Goal: Feedback & Contribution: Submit feedback/report problem

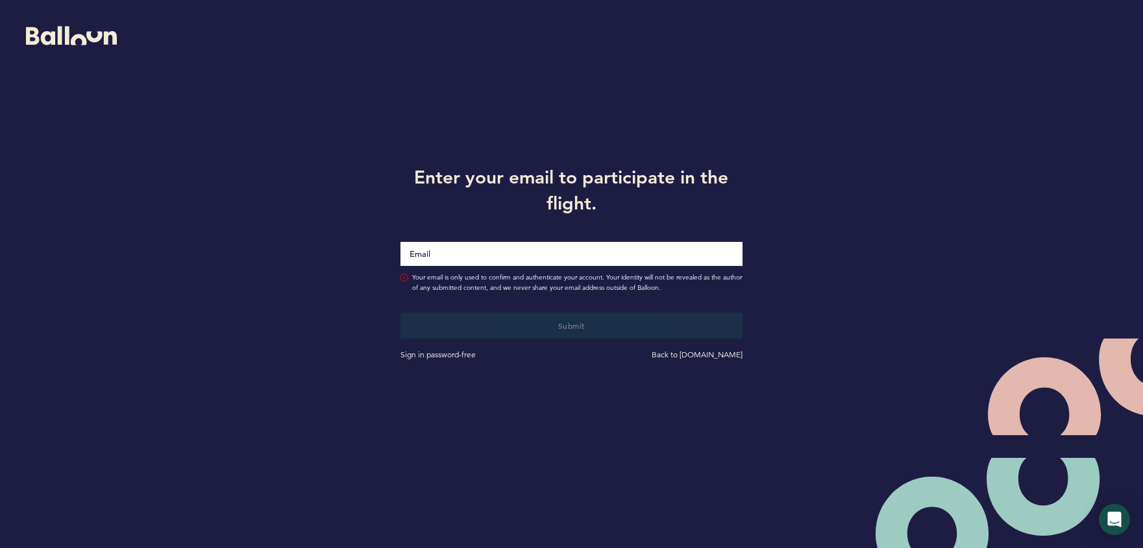
click at [531, 239] on div at bounding box center [571, 246] width 361 height 40
click at [535, 255] on input "Email" at bounding box center [571, 254] width 342 height 25
click at [543, 249] on input "Email" at bounding box center [571, 254] width 342 height 25
type input "[EMAIL_ADDRESS][DOMAIN_NAME]"
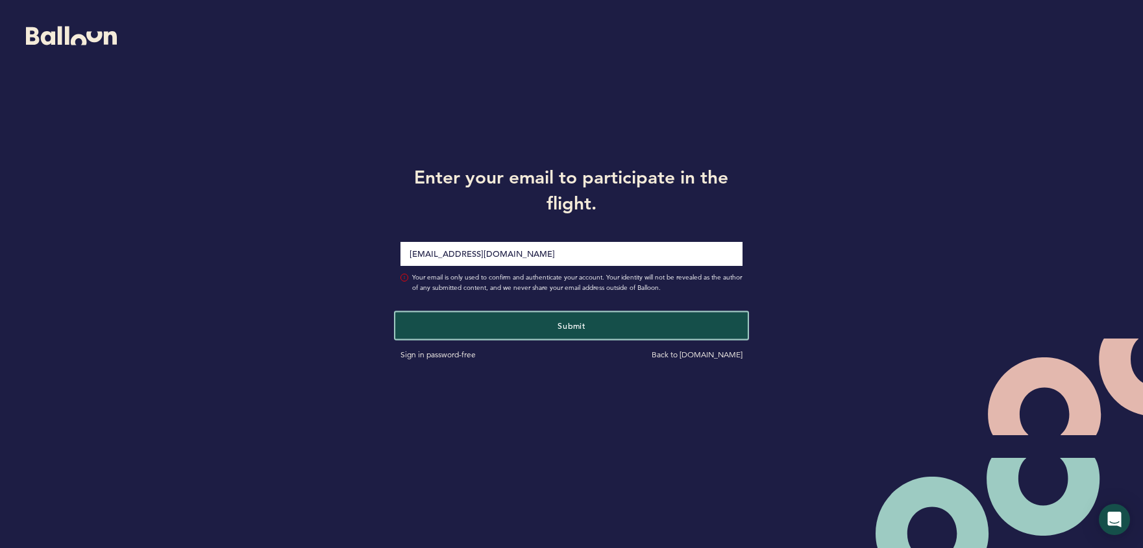
click at [544, 332] on button "Submit" at bounding box center [571, 325] width 352 height 27
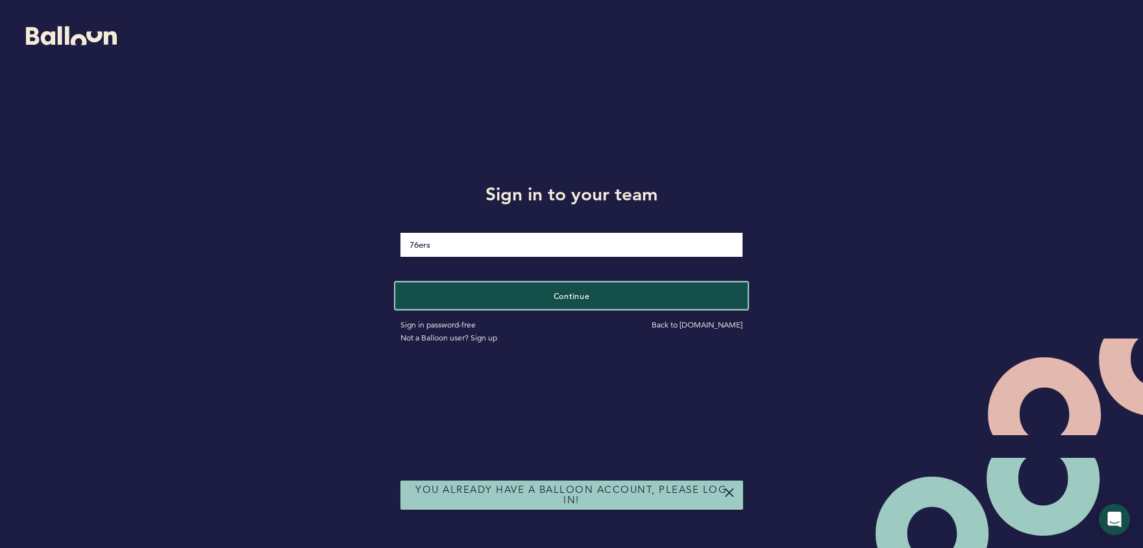
click at [561, 297] on span "Continue" at bounding box center [572, 296] width 36 height 10
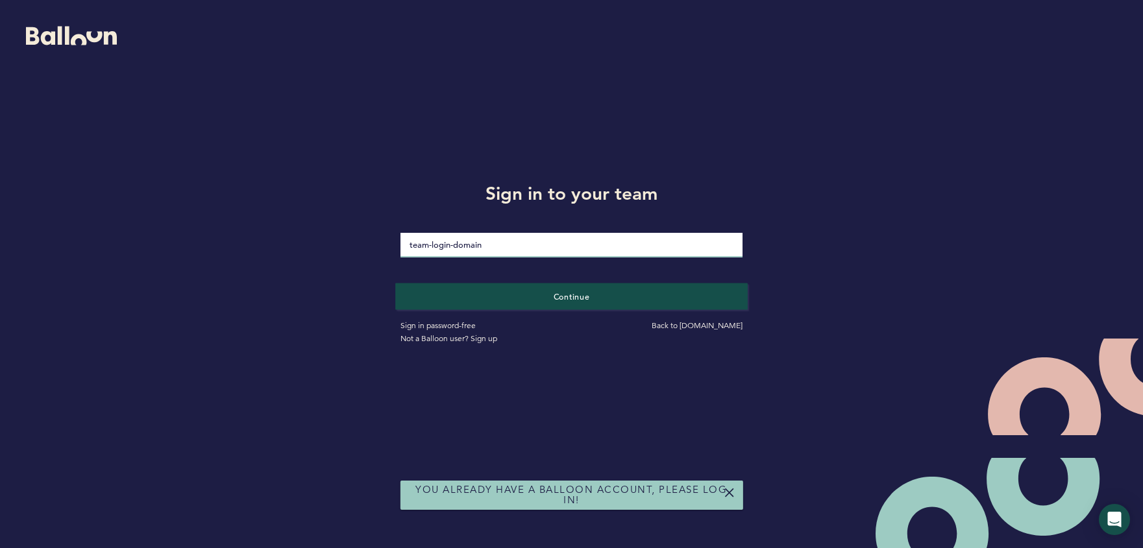
type input "Jack$Bauer1"
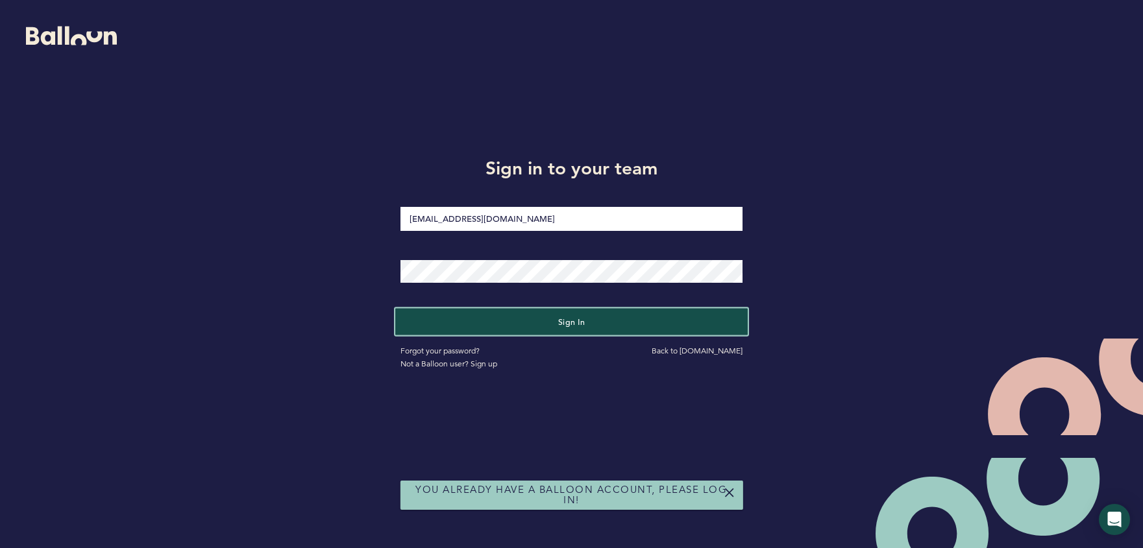
click at [559, 317] on span "Sign in" at bounding box center [571, 322] width 27 height 10
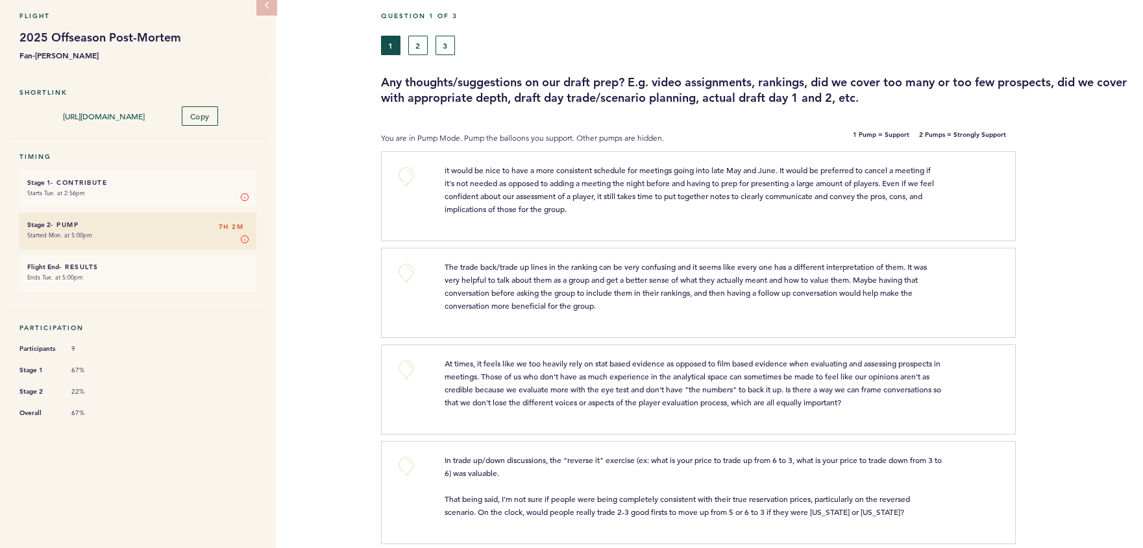
scroll to position [58, 0]
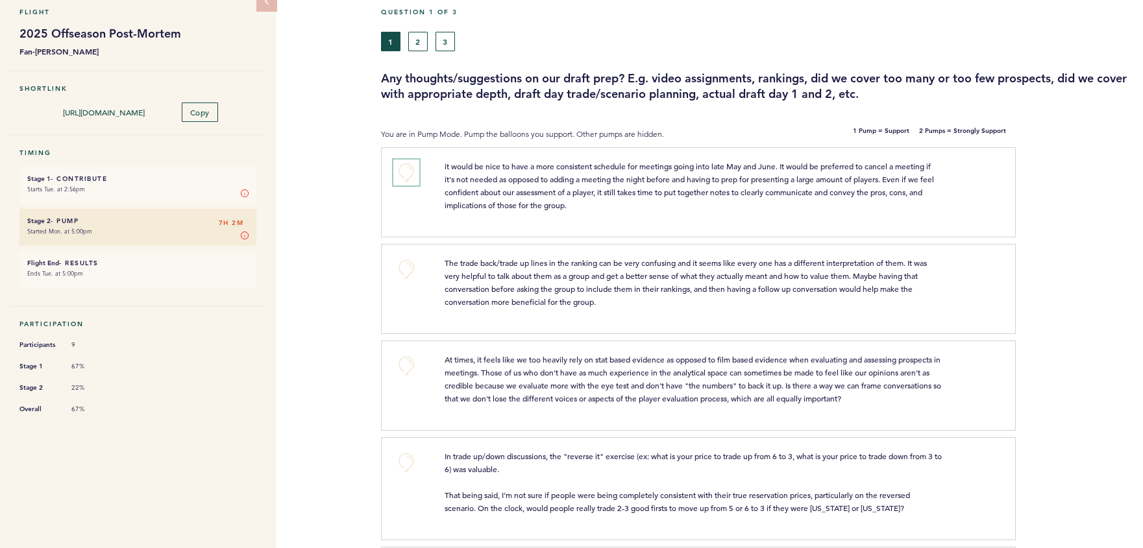
click at [409, 172] on button "+0" at bounding box center [406, 173] width 26 height 26
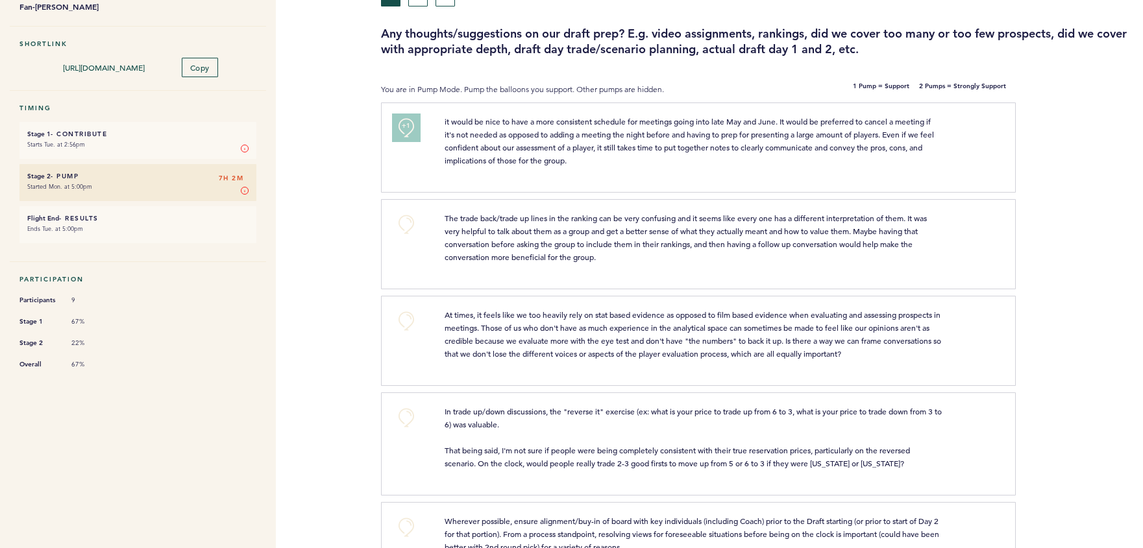
scroll to position [104, 0]
click at [406, 128] on span "+1" at bounding box center [406, 124] width 9 height 13
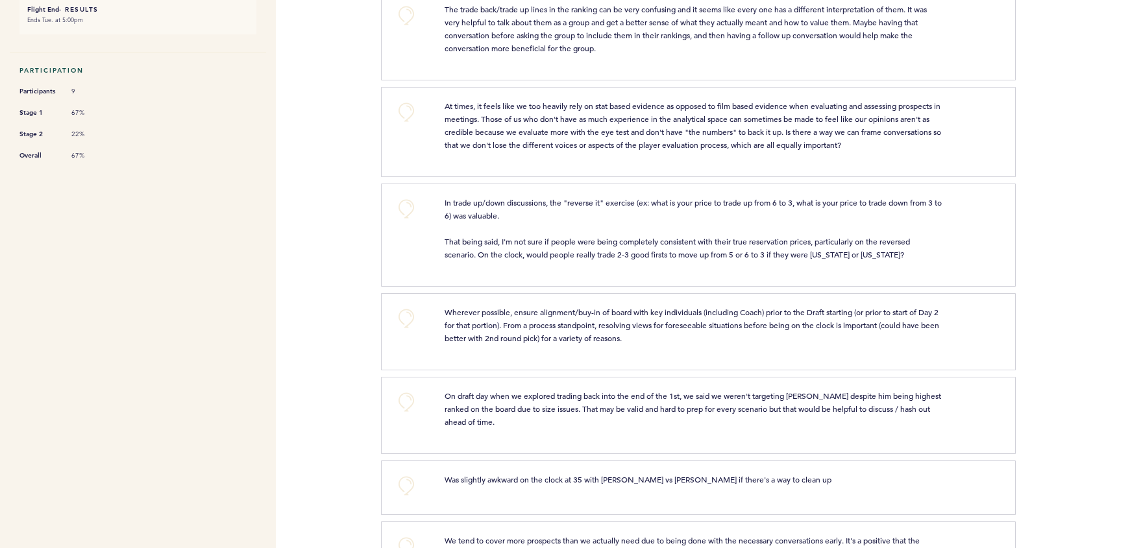
scroll to position [313, 0]
click at [406, 110] on button "+0" at bounding box center [406, 112] width 26 height 26
click at [406, 110] on span "+1" at bounding box center [406, 109] width 9 height 13
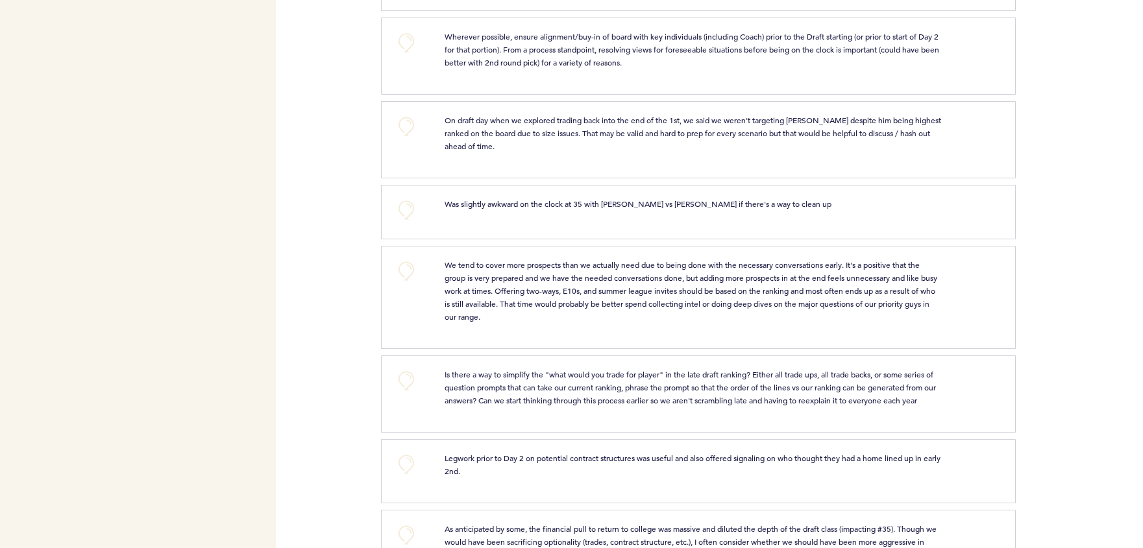
scroll to position [589, 0]
click at [333, 206] on div "Flights 76ers adamspinella@76ers.com Team Domain: 76ers Notification Preference…" at bounding box center [571, 274] width 1143 height 548
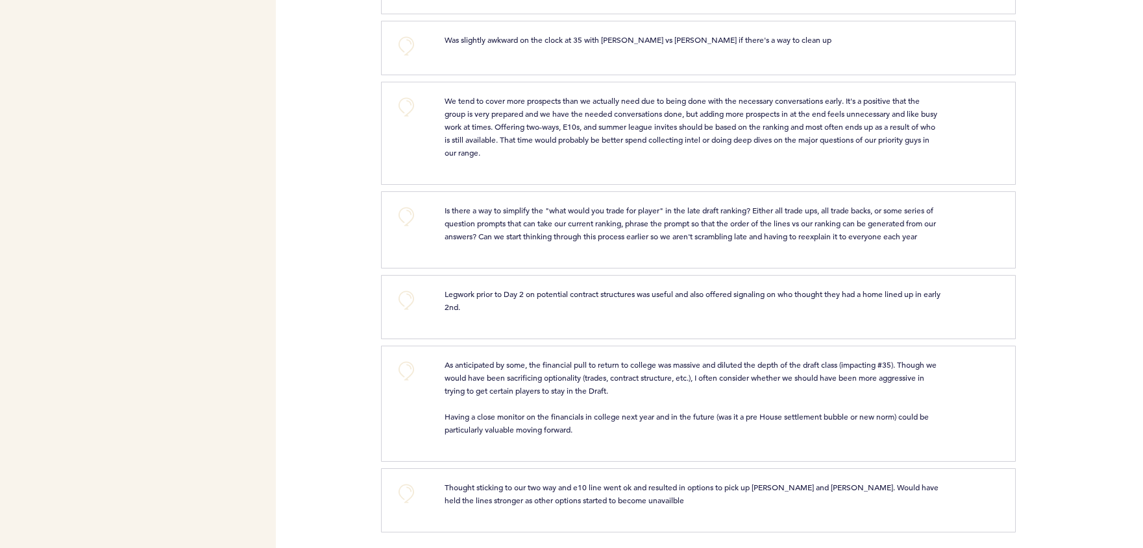
scroll to position [768, 0]
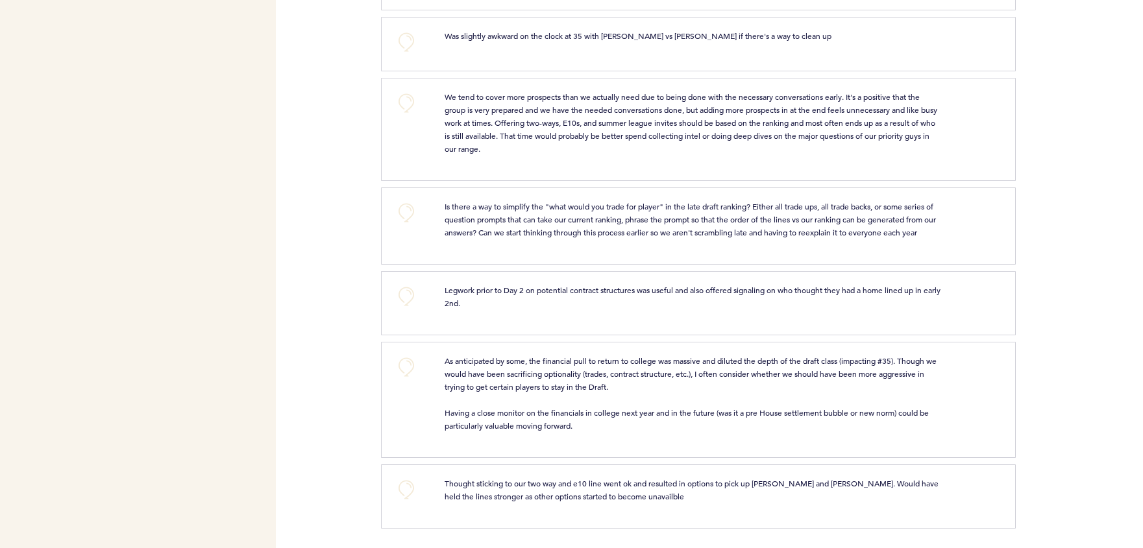
click at [333, 206] on div "Flights 76ers adamspinella@76ers.com Team Domain: 76ers Notification Preference…" at bounding box center [571, 274] width 1143 height 548
click at [408, 90] on button "+0" at bounding box center [406, 103] width 26 height 26
click at [347, 165] on div "Flights 76ers adamspinella@76ers.com Team Domain: 76ers Notification Preference…" at bounding box center [571, 274] width 1143 height 548
click at [413, 200] on button "+0" at bounding box center [406, 213] width 26 height 26
click at [340, 295] on div "Flights 76ers adamspinella@76ers.com Team Domain: 76ers Notification Preference…" at bounding box center [571, 274] width 1143 height 548
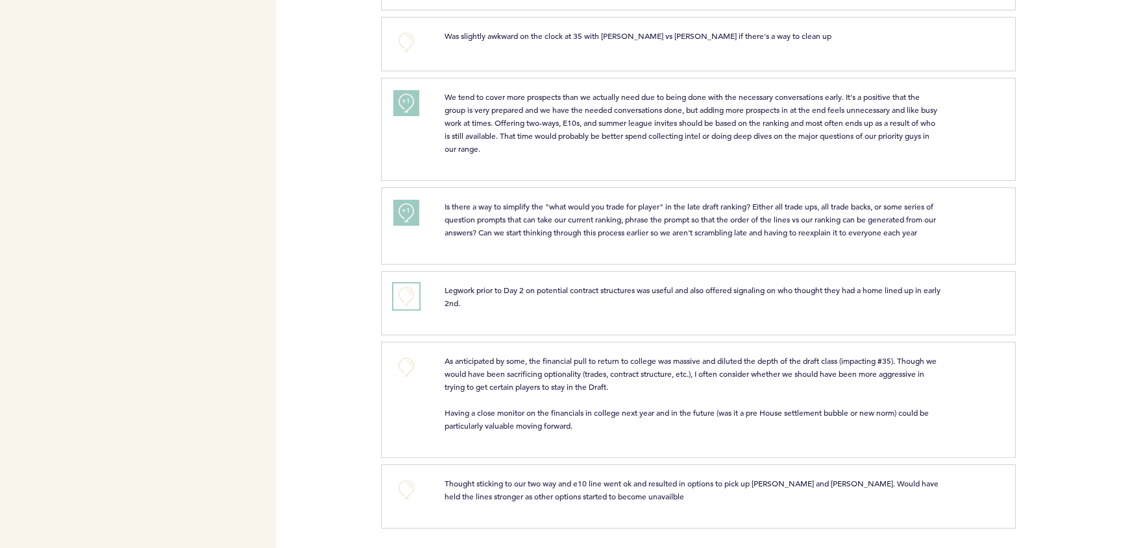
click at [398, 297] on button "+0" at bounding box center [406, 297] width 26 height 26
click at [398, 297] on button "+1" at bounding box center [406, 297] width 26 height 26
click at [337, 398] on div "Flights 76ers adamspinella@76ers.com Team Domain: 76ers Notification Preference…" at bounding box center [571, 274] width 1143 height 548
click at [406, 365] on button "+0" at bounding box center [406, 367] width 26 height 26
click at [406, 365] on span "+1" at bounding box center [406, 365] width 9 height 13
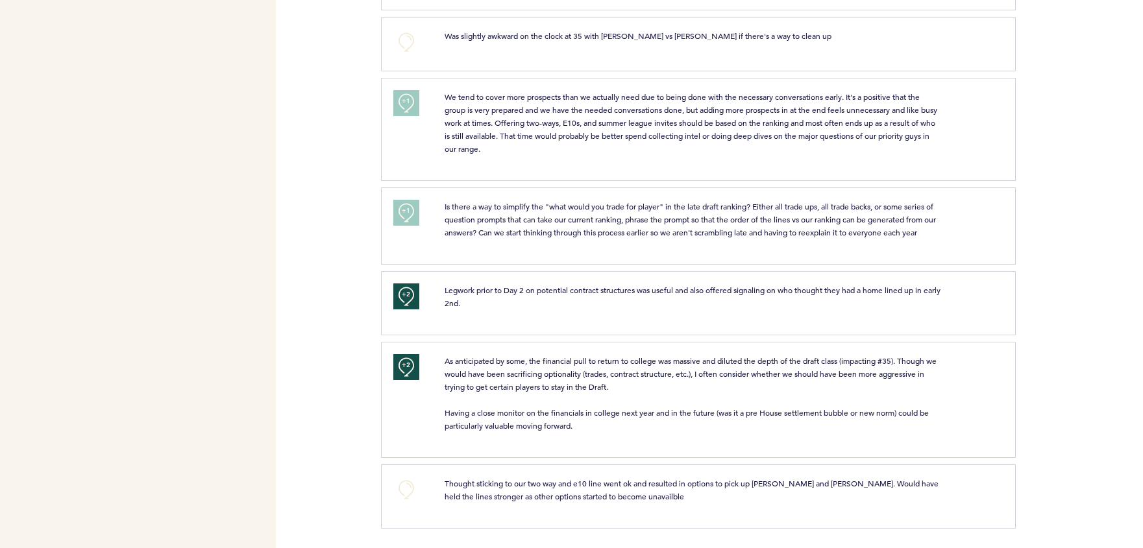
click at [345, 448] on div "Flights 76ers adamspinella@76ers.com Team Domain: 76ers Notification Preference…" at bounding box center [571, 274] width 1143 height 548
click at [404, 495] on button "+0" at bounding box center [406, 490] width 26 height 26
click at [404, 495] on button "+1" at bounding box center [406, 490] width 26 height 26
click at [332, 472] on div "Flights 76ers adamspinella@76ers.com Team Domain: 76ers Notification Preference…" at bounding box center [571, 274] width 1143 height 548
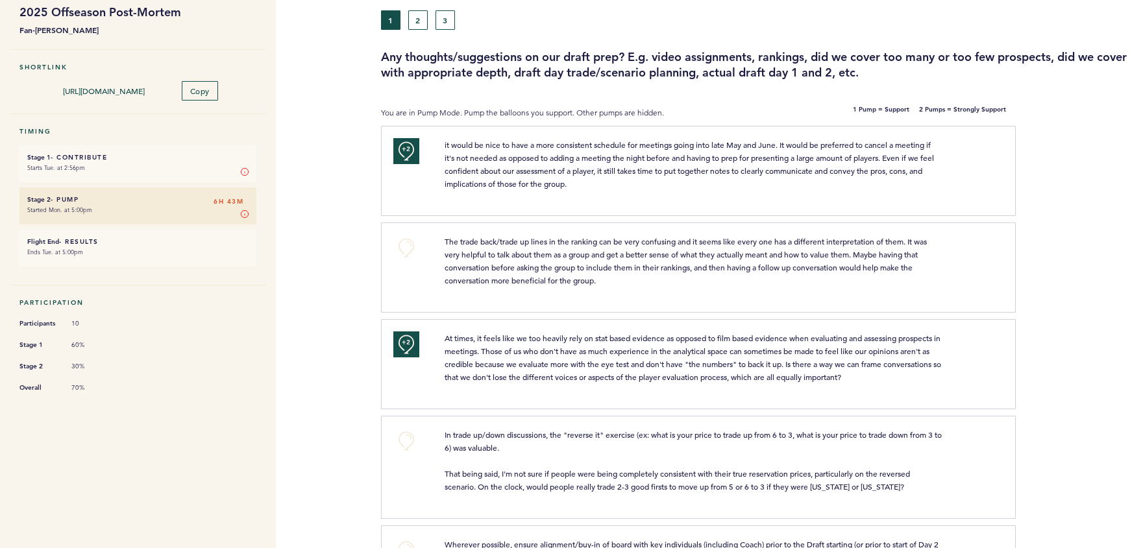
scroll to position [0, 0]
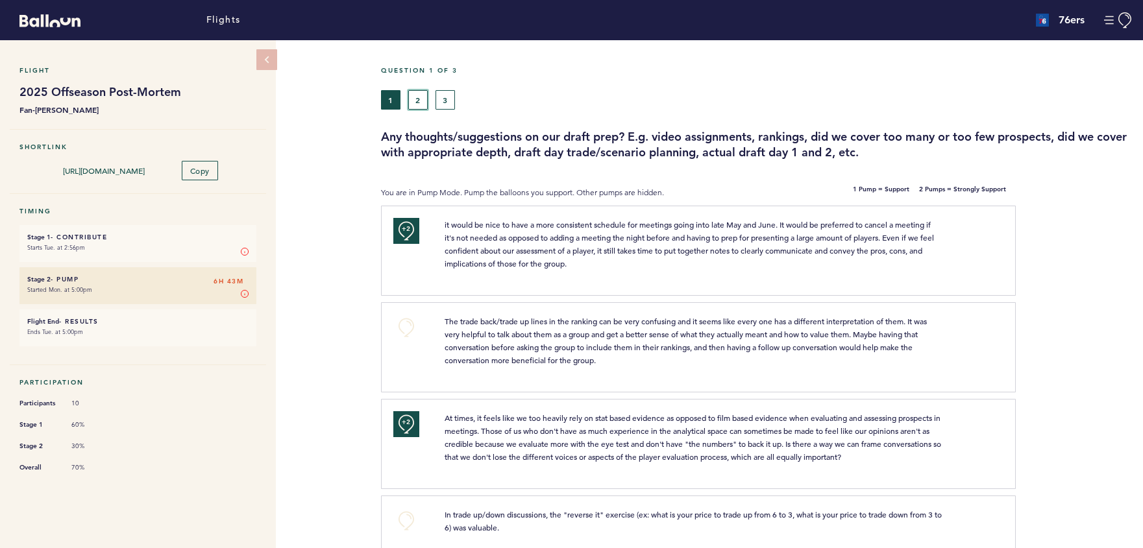
click at [419, 100] on button "2" at bounding box center [417, 99] width 19 height 19
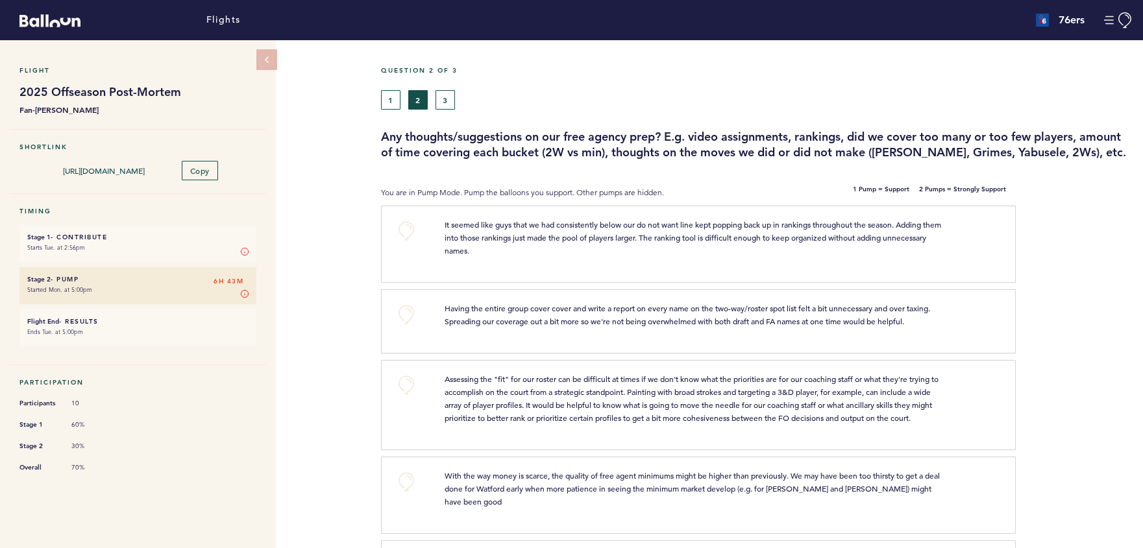
click at [341, 191] on div "Flight 2025 Offseason Post-Mortem Fan-Hal Koung Shortlink https://blln.link/c/o…" at bounding box center [571, 294] width 1143 height 508
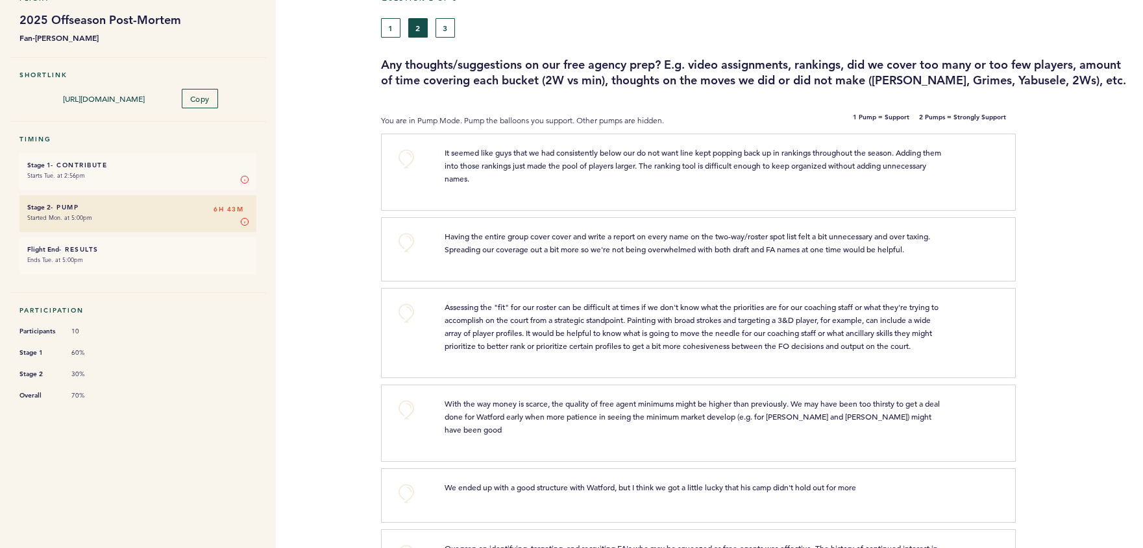
scroll to position [75, 0]
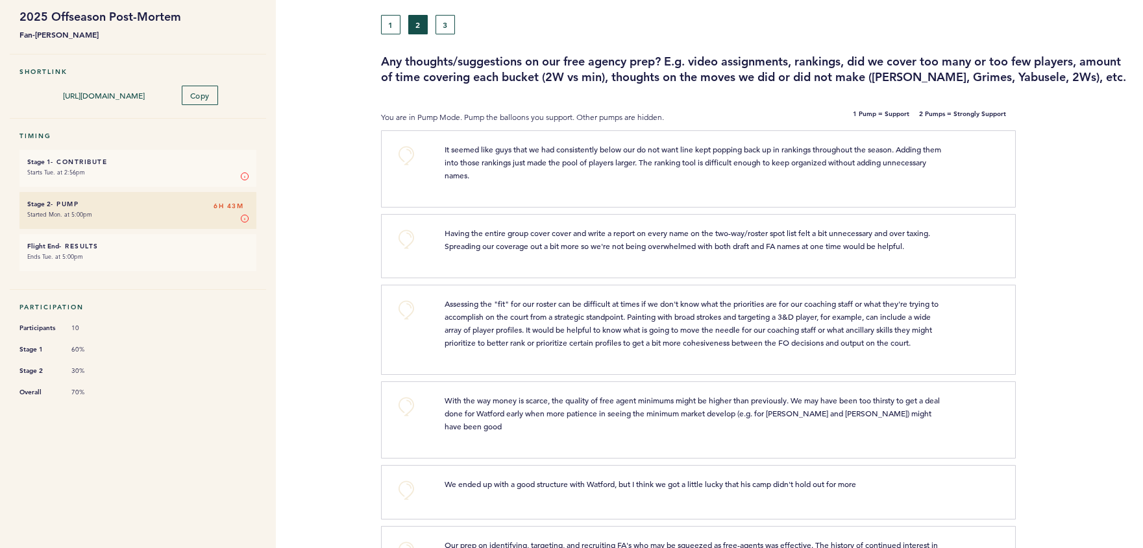
click at [341, 191] on div "Flight 2025 Offseason Post-Mortem Fan-Hal Koung Shortlink https://blln.link/c/o…" at bounding box center [571, 219] width 1143 height 508
click at [404, 154] on button "+0" at bounding box center [406, 156] width 26 height 26
click at [404, 154] on span "+1" at bounding box center [406, 153] width 9 height 13
click at [358, 248] on div "Flight 2025 Offseason Post-Mortem Fan-Hal Koung Shortlink https://blln.link/c/o…" at bounding box center [571, 219] width 1143 height 508
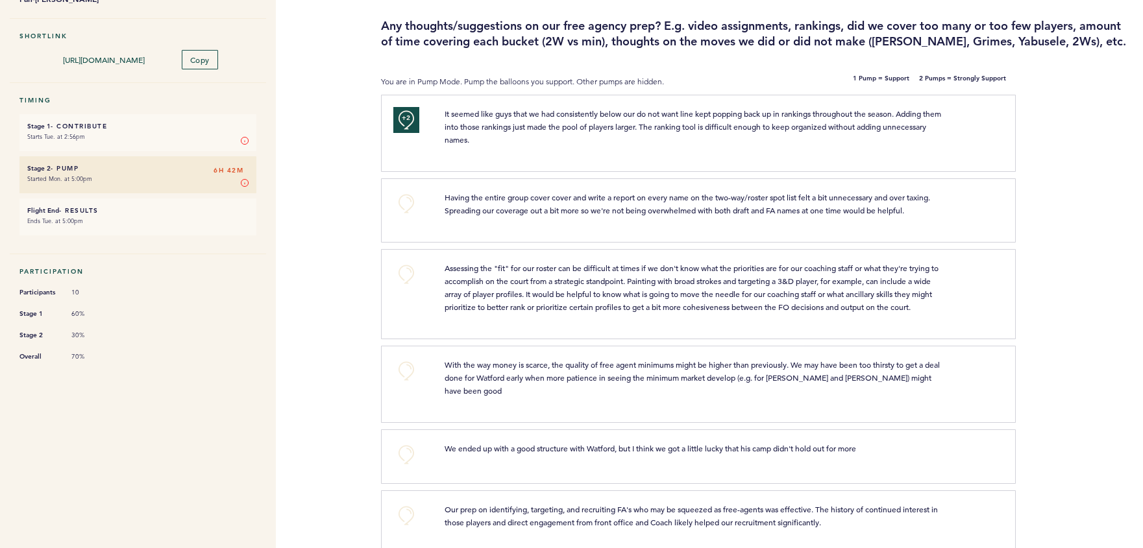
scroll to position [119, 0]
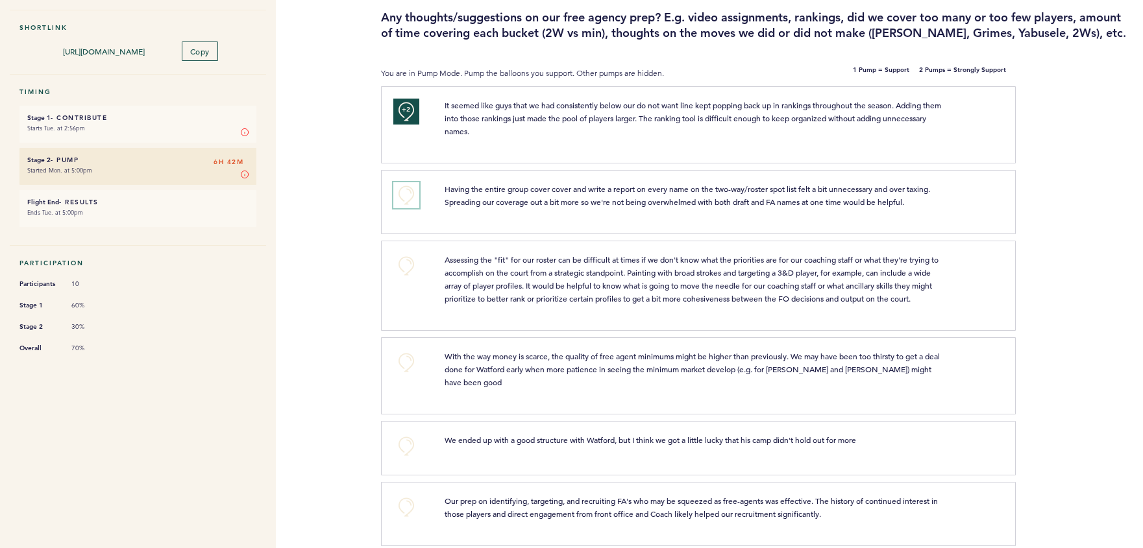
click at [401, 194] on button "+0" at bounding box center [406, 195] width 26 height 26
click at [355, 280] on div "Flight 2025 Offseason Post-Mortem Fan-Hal Koung Shortlink https://blln.link/c/o…" at bounding box center [571, 175] width 1143 height 508
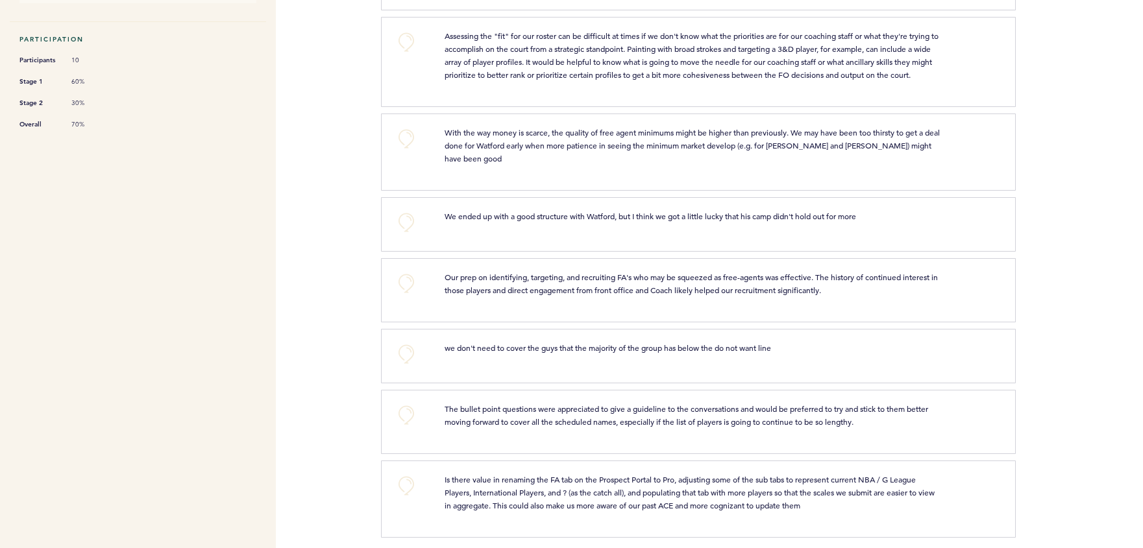
scroll to position [352, 0]
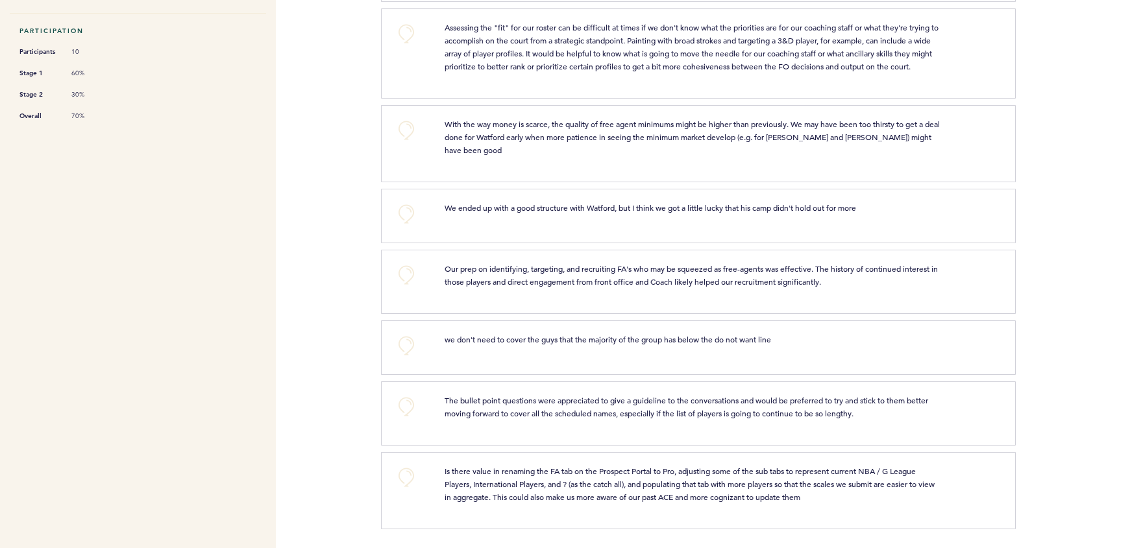
click at [369, 221] on div "Flights 76ers adamspinella@76ers.com Team Domain: 76ers Notification Preference…" at bounding box center [571, 274] width 1143 height 548
click at [404, 344] on button "+0" at bounding box center [406, 346] width 26 height 26
click at [341, 355] on div "Flights 76ers adamspinella@76ers.com Team Domain: 76ers Notification Preference…" at bounding box center [571, 274] width 1143 height 548
click at [414, 272] on button "+0" at bounding box center [406, 275] width 26 height 26
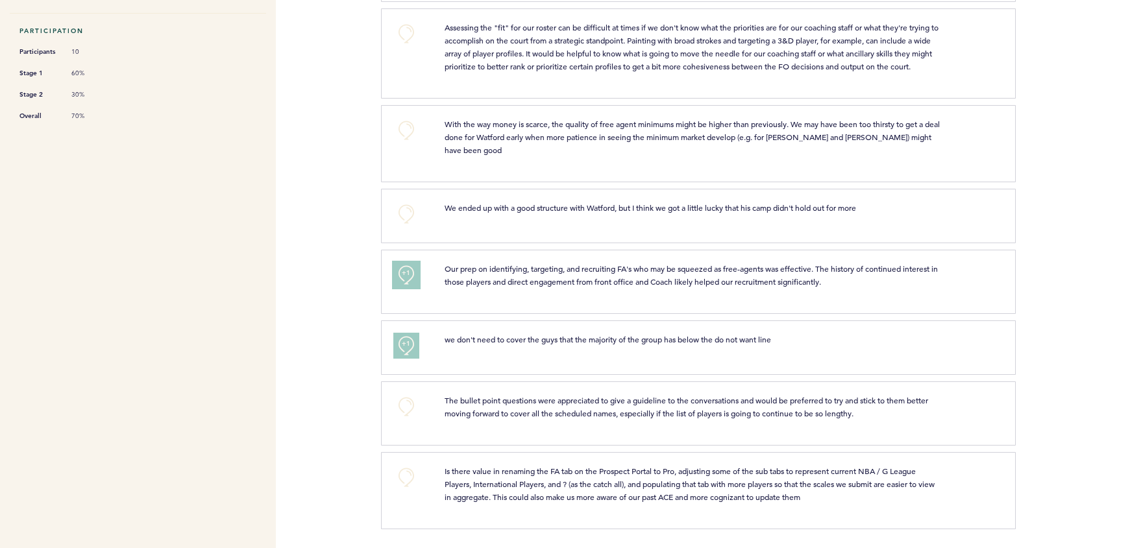
click at [414, 272] on button "+1" at bounding box center [406, 275] width 26 height 26
click at [341, 406] on div "Flights 76ers adamspinella@76ers.com Team Domain: 76ers Notification Preference…" at bounding box center [571, 274] width 1143 height 548
click at [404, 273] on span "+1" at bounding box center [406, 273] width 9 height 13
click at [350, 412] on div "Flights 76ers adamspinella@76ers.com Team Domain: 76ers Notification Preference…" at bounding box center [571, 274] width 1143 height 548
click at [409, 404] on button "+0" at bounding box center [406, 407] width 26 height 26
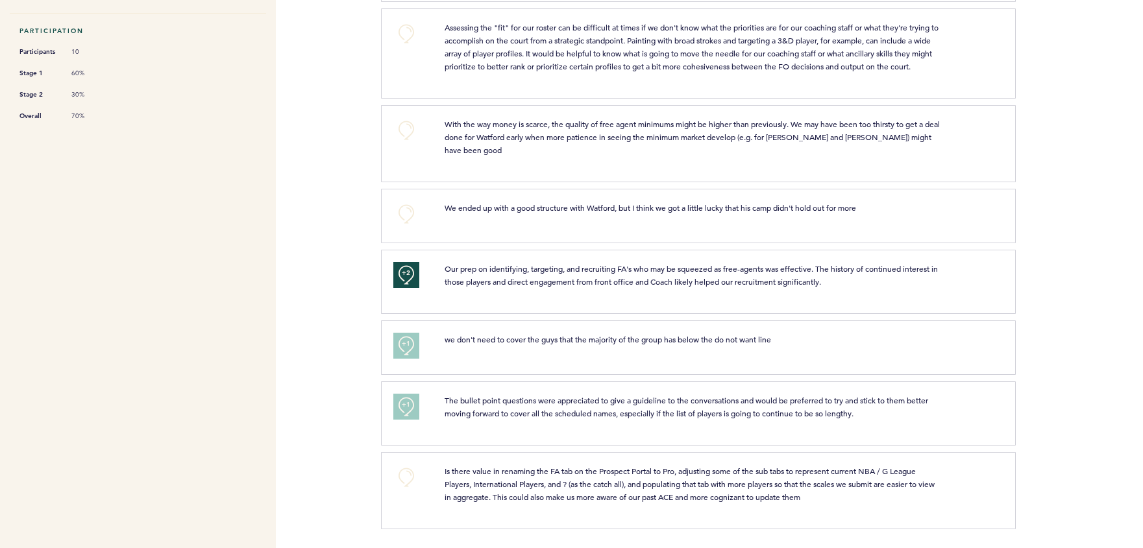
click at [339, 480] on div "Flights 76ers adamspinella@76ers.com Team Domain: 76ers Notification Preference…" at bounding box center [571, 274] width 1143 height 548
click at [400, 476] on button "+0" at bounding box center [406, 478] width 26 height 26
click at [400, 476] on button "+1" at bounding box center [406, 478] width 26 height 26
click at [335, 480] on div "Flights 76ers adamspinella@76ers.com Team Domain: 76ers Notification Preference…" at bounding box center [571, 274] width 1143 height 548
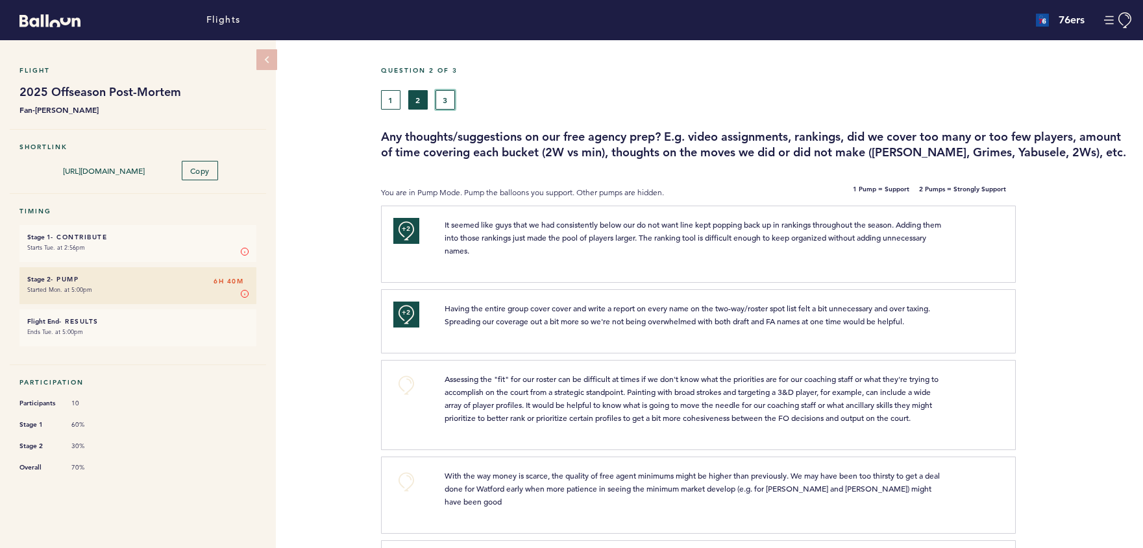
click at [440, 99] on button "3" at bounding box center [444, 99] width 19 height 19
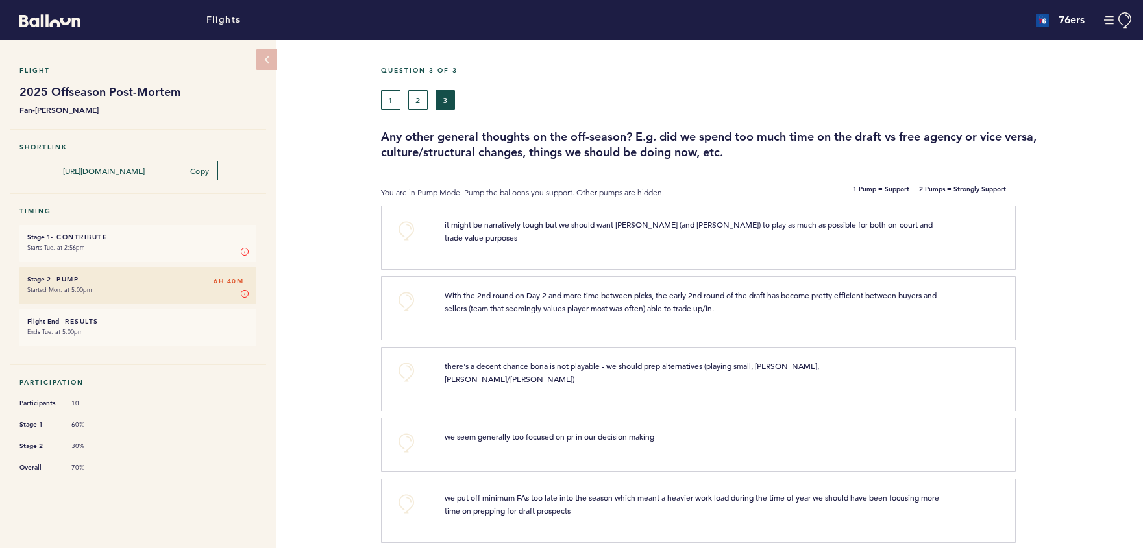
click at [348, 193] on div "Flight 2025 Offseason Post-Mortem Fan-Hal Koung Shortlink https://blln.link/c/o…" at bounding box center [571, 294] width 1143 height 508
click at [360, 439] on div "Flight 2025 Offseason Post-Mortem Fan-Hal Koung Shortlink https://blln.link/c/o…" at bounding box center [571, 294] width 1143 height 508
click at [339, 204] on div "Flight 2025 Offseason Post-Mortem Fan-Hal Koung Shortlink https://blln.link/c/o…" at bounding box center [571, 294] width 1143 height 508
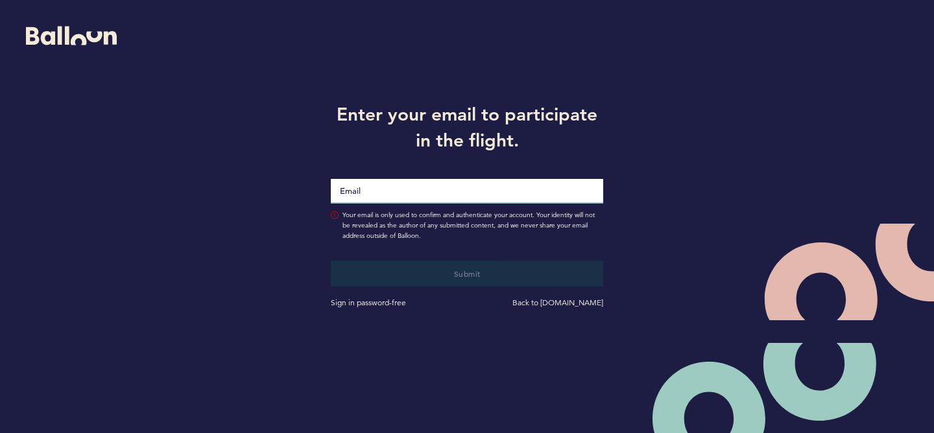
click at [414, 196] on input "Email" at bounding box center [467, 191] width 273 height 25
type input "[EMAIL_ADDRESS][DOMAIN_NAME]"
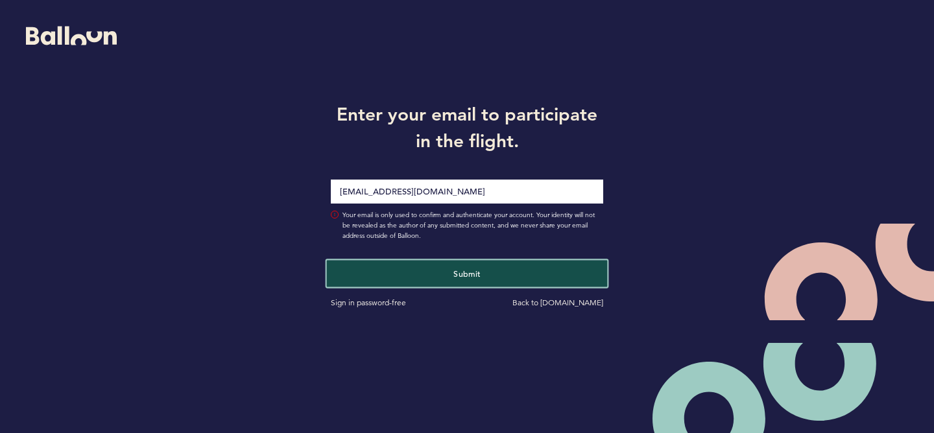
click at [465, 267] on button "Submit" at bounding box center [467, 273] width 281 height 27
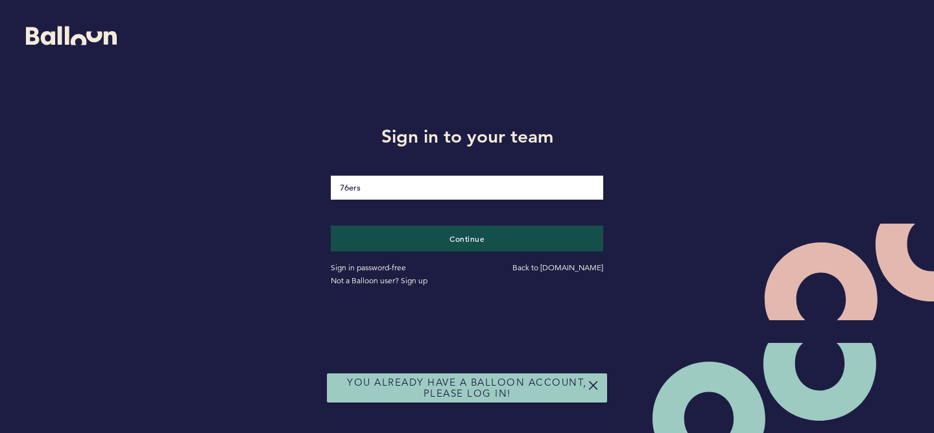
click at [465, 255] on div "Sign in password-free Back to [DOMAIN_NAME] Not a Balloon user? Sign up" at bounding box center [467, 270] width 292 height 36
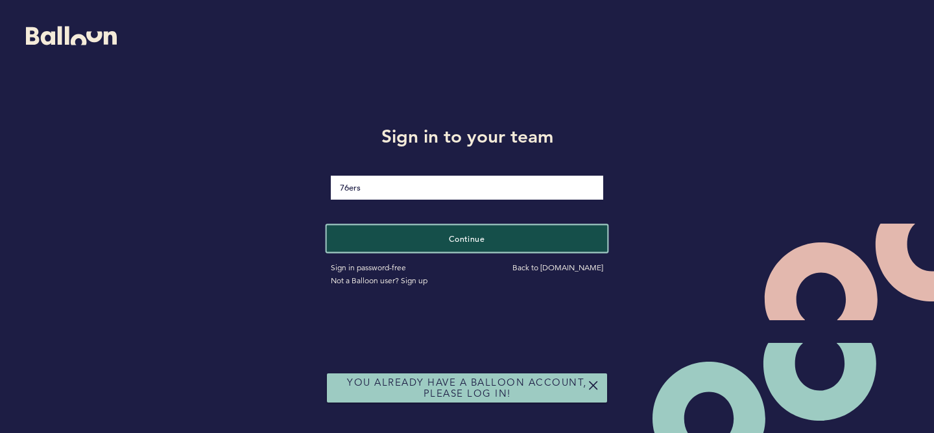
click at [469, 245] on button "Continue" at bounding box center [467, 238] width 281 height 27
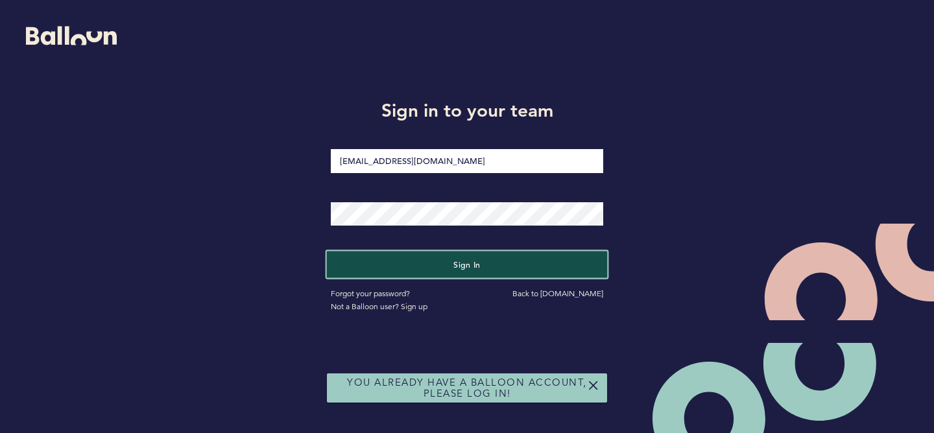
click at [469, 264] on span "Sign in" at bounding box center [467, 265] width 27 height 10
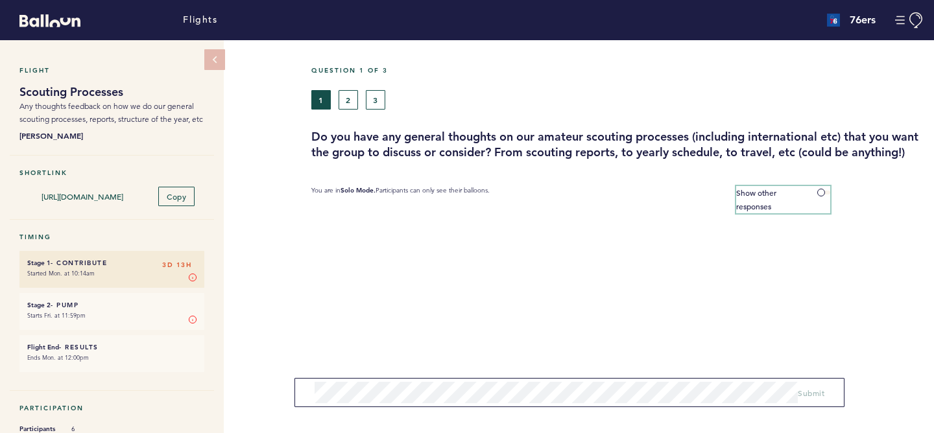
click at [816, 206] on label "Show other responses" at bounding box center [784, 199] width 94 height 27
click at [0, 0] on input "Show other responses" at bounding box center [0, 0] width 0 height 0
click at [816, 200] on label "Hide other responses" at bounding box center [784, 193] width 93 height 14
click at [0, 0] on input "Hide other responses" at bounding box center [0, 0] width 0 height 0
click at [635, 285] on section at bounding box center [622, 252] width 623 height 65
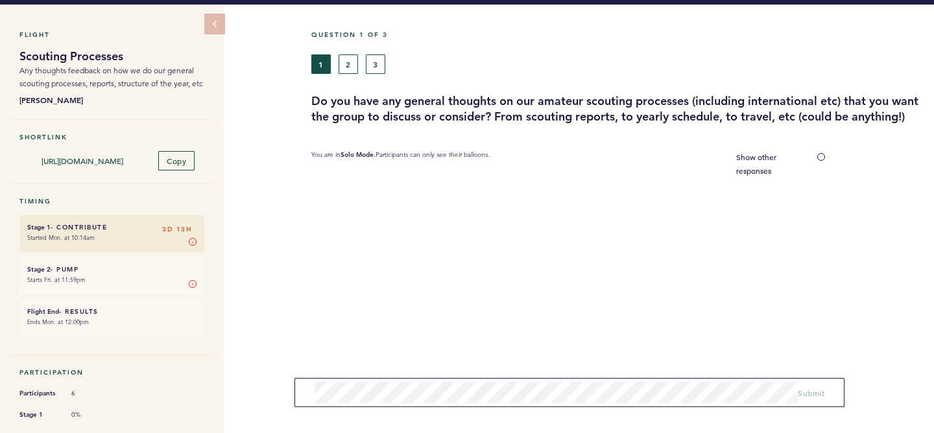
scroll to position [39, 0]
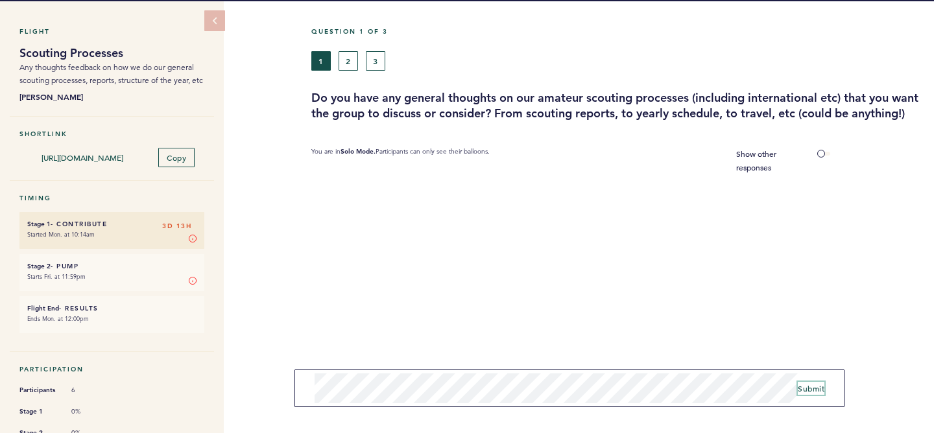
click at [812, 388] on span "Submit" at bounding box center [811, 389] width 27 height 10
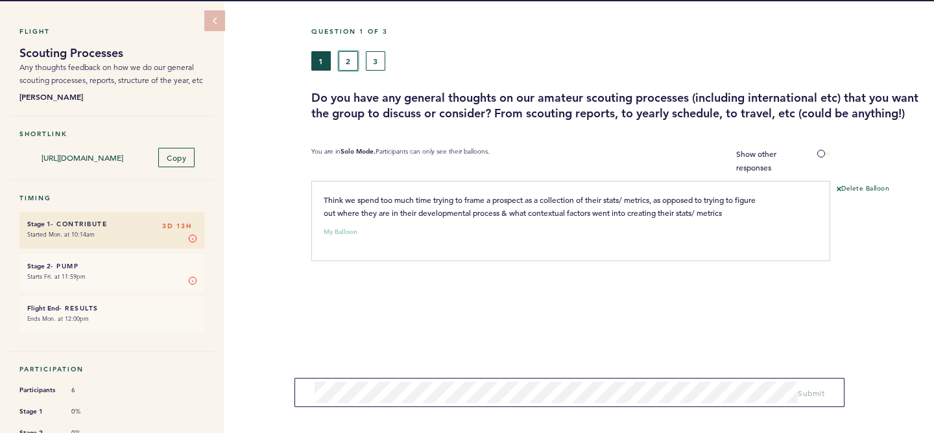
click at [350, 56] on button "2" at bounding box center [348, 60] width 19 height 19
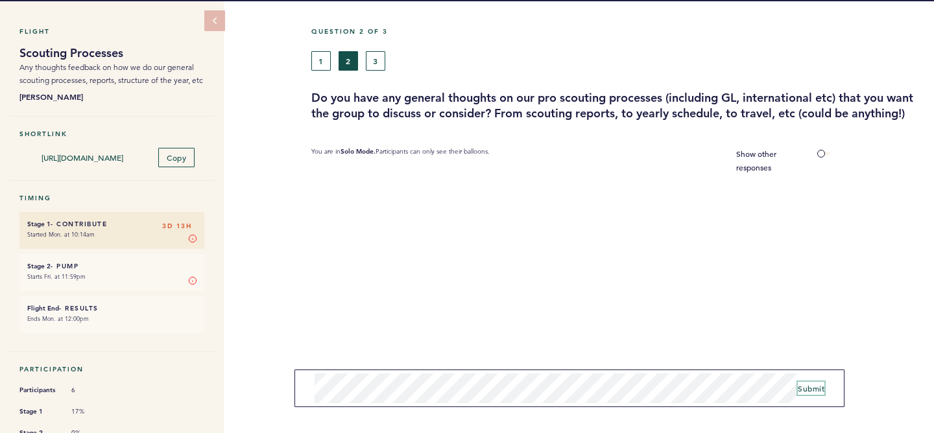
click at [812, 389] on span "Submit" at bounding box center [811, 389] width 27 height 10
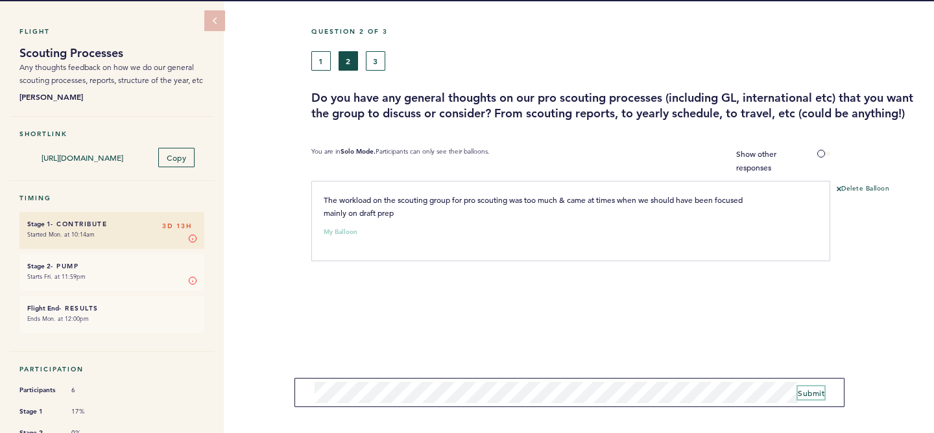
click at [809, 395] on span "Submit" at bounding box center [811, 393] width 27 height 10
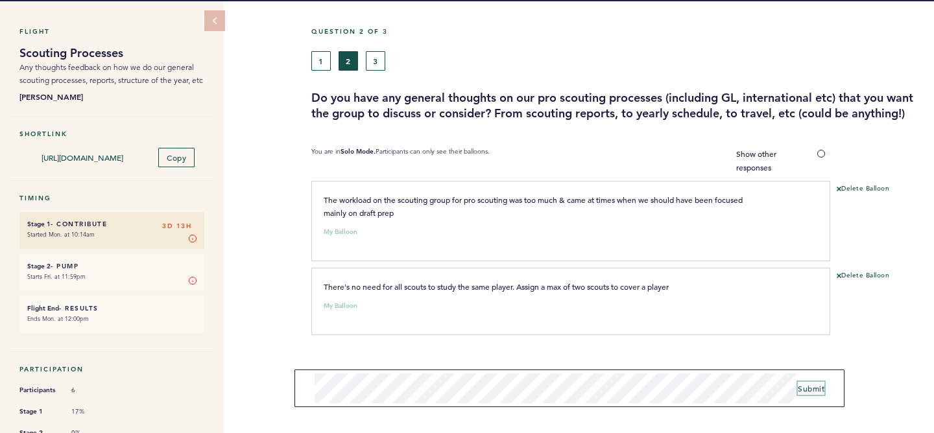
click at [808, 387] on span "Submit" at bounding box center [811, 389] width 27 height 10
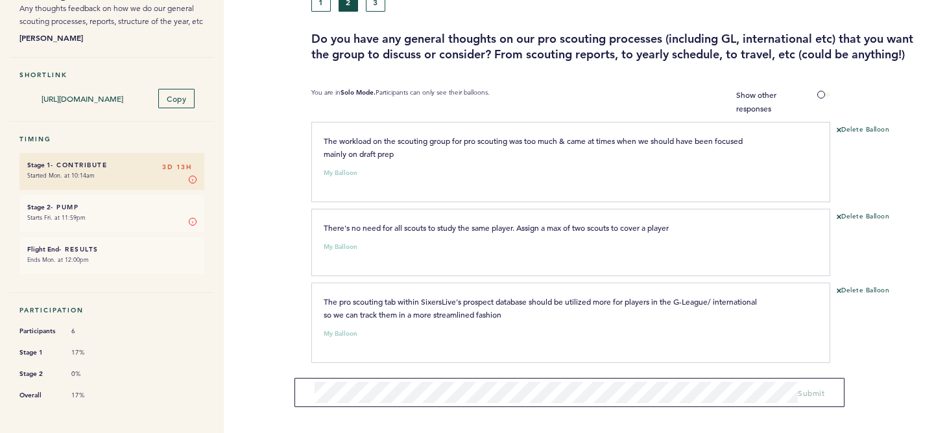
scroll to position [101, 0]
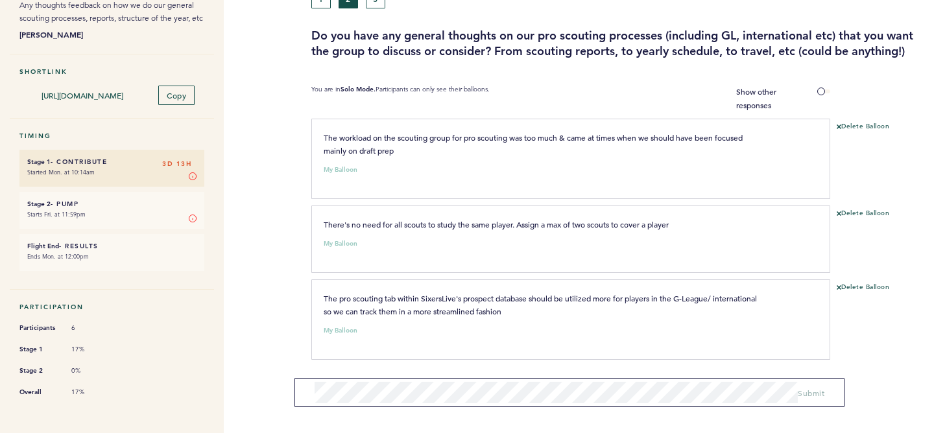
click at [267, 323] on div "Flight Scouting Processes Any thoughts feedback on how we do our general scouti…" at bounding box center [467, 135] width 934 height 393
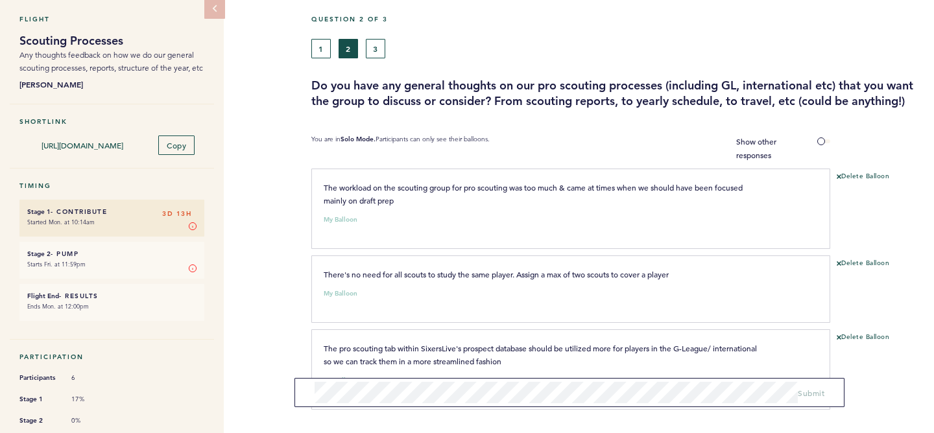
scroll to position [0, 0]
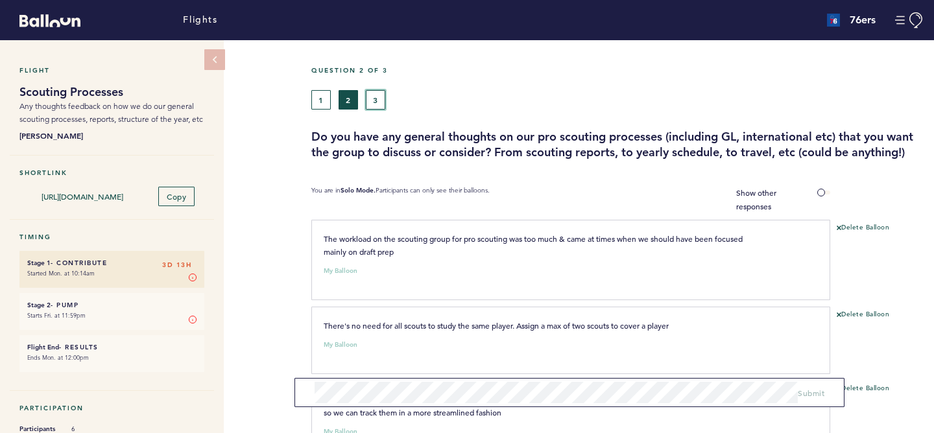
click at [377, 96] on button "3" at bounding box center [375, 99] width 19 height 19
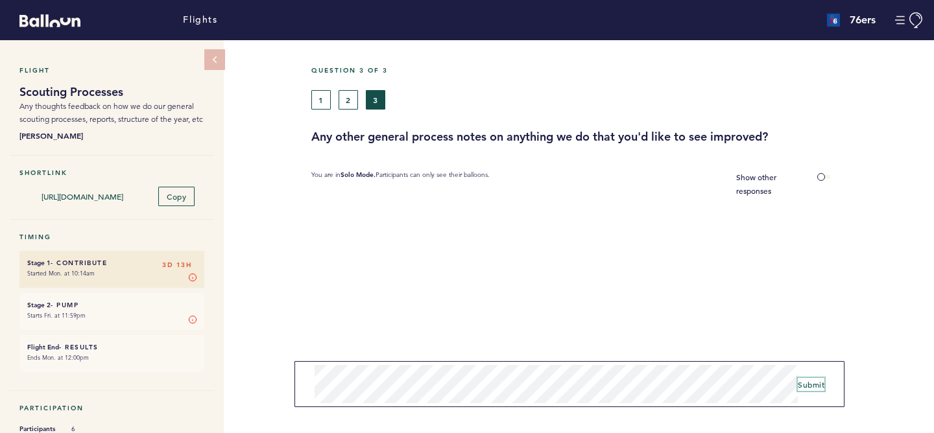
click at [803, 384] on span "Submit" at bounding box center [811, 385] width 27 height 10
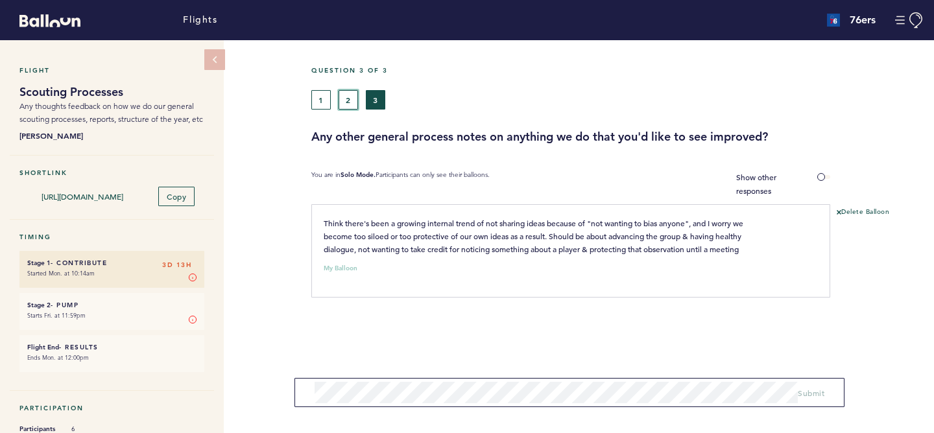
click at [346, 102] on button "2" at bounding box center [348, 99] width 19 height 19
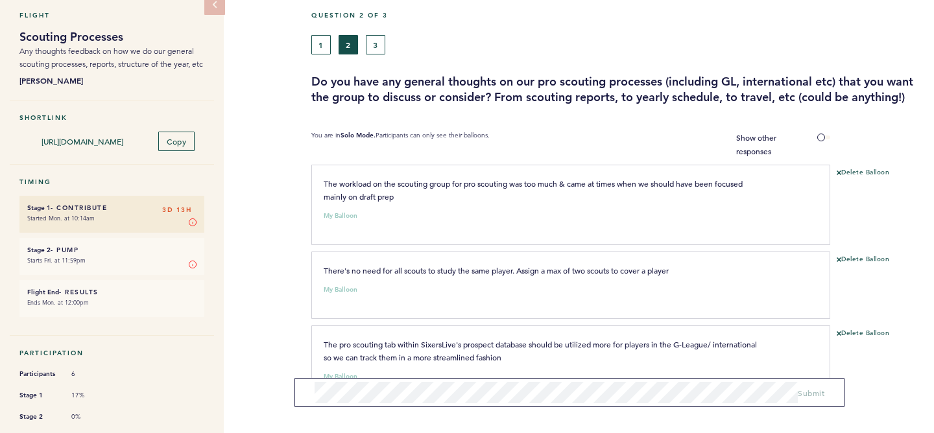
scroll to position [101, 0]
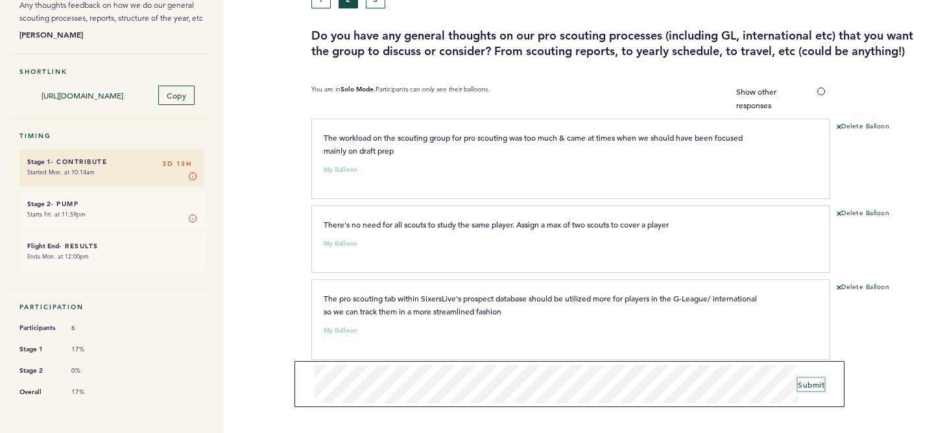
click at [808, 387] on span "Submit" at bounding box center [811, 385] width 27 height 10
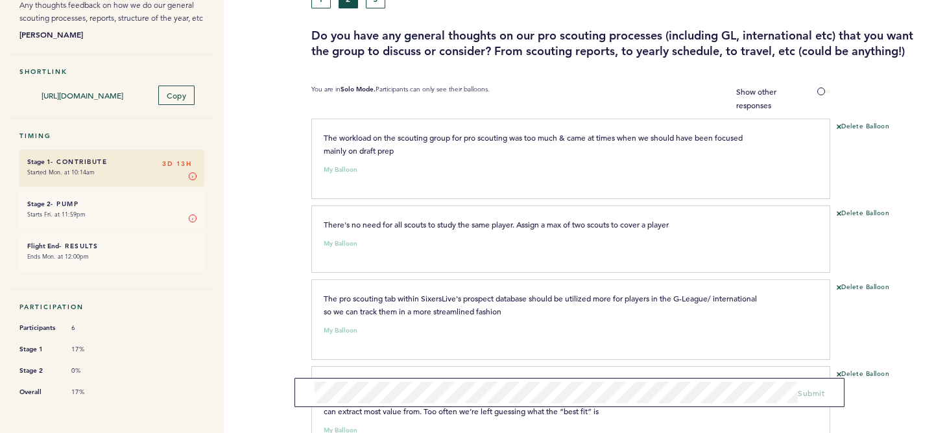
scroll to position [199, 0]
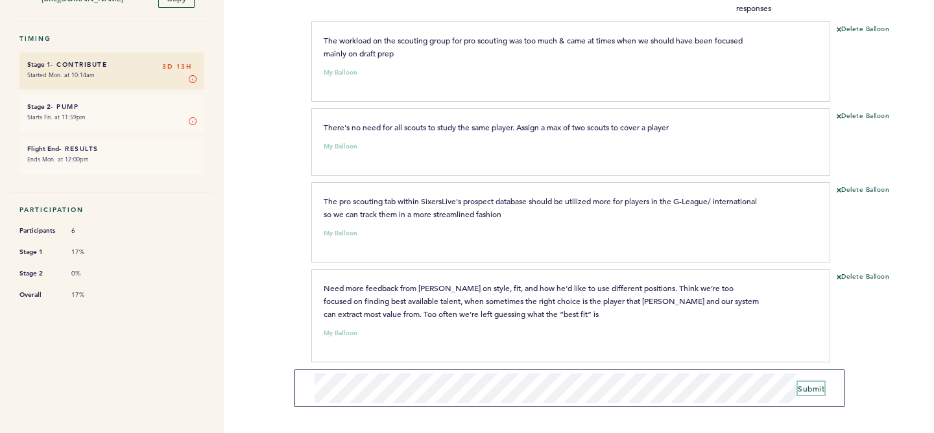
click at [814, 385] on span "Submit" at bounding box center [811, 389] width 27 height 10
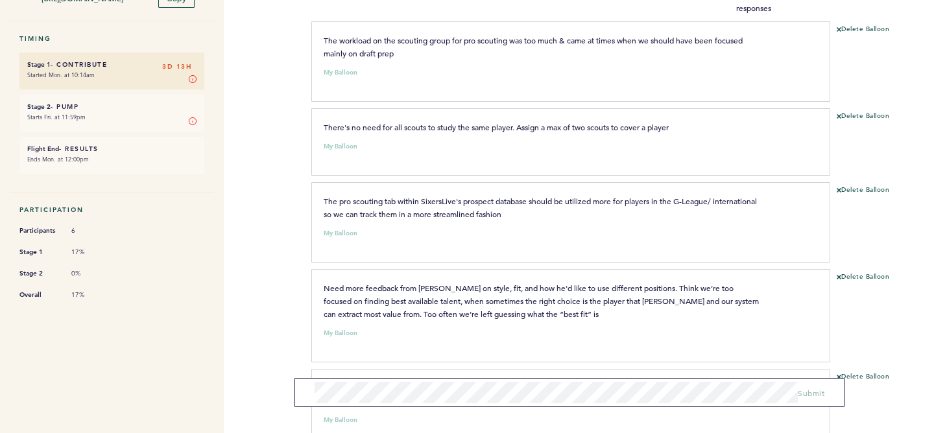
scroll to position [286, 0]
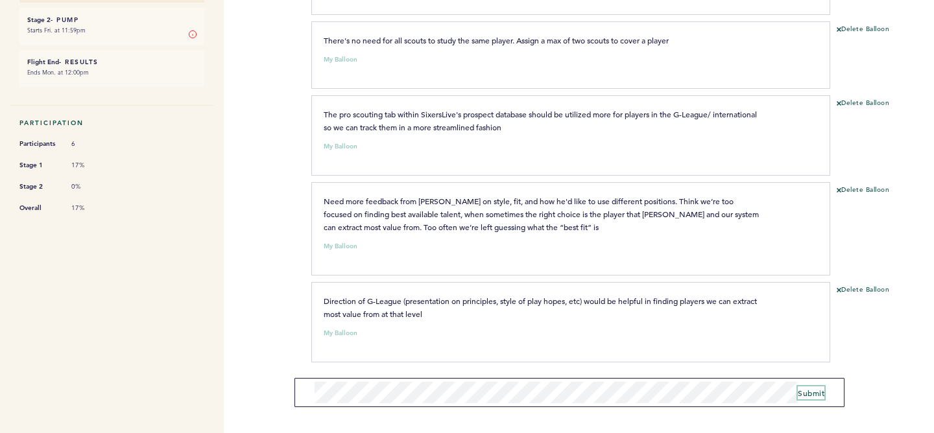
click at [813, 390] on span "Submit" at bounding box center [811, 393] width 27 height 10
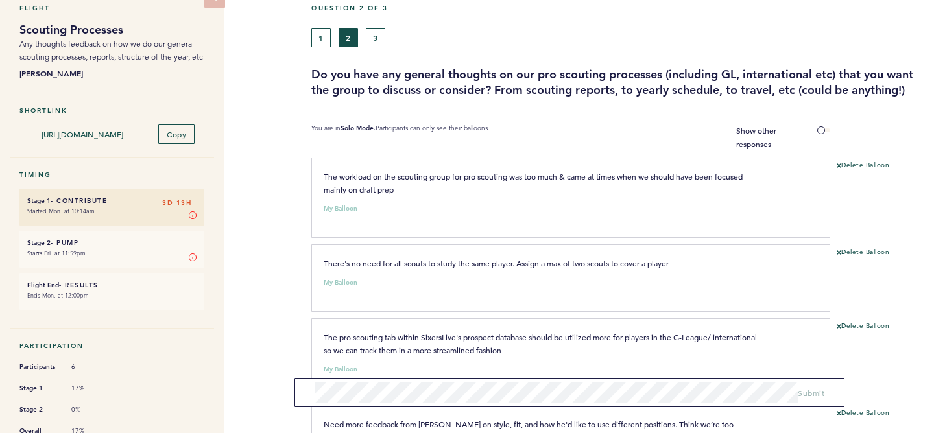
scroll to position [0, 0]
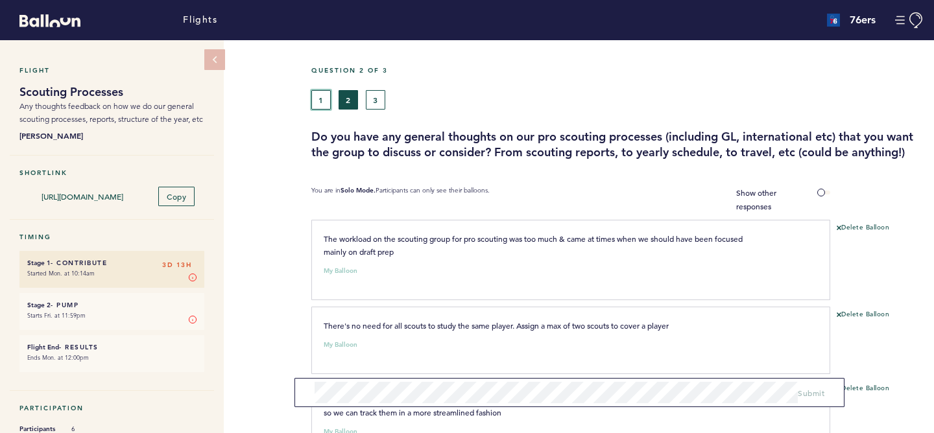
click at [323, 102] on button "1" at bounding box center [320, 99] width 19 height 19
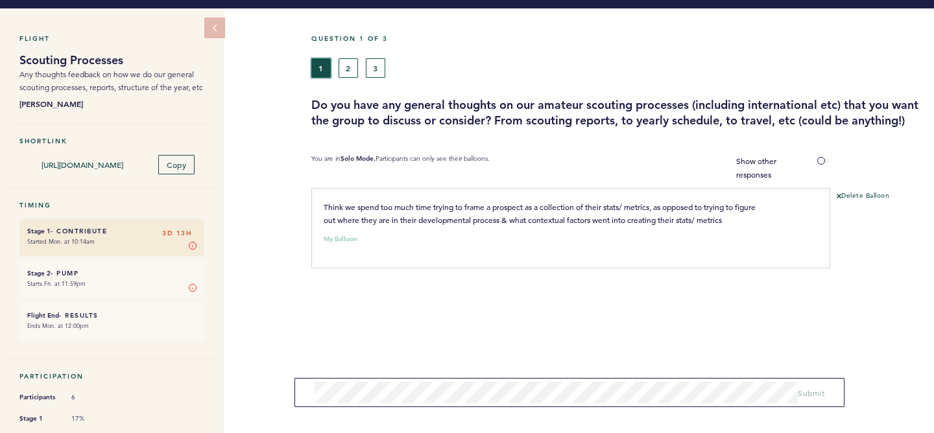
scroll to position [33, 0]
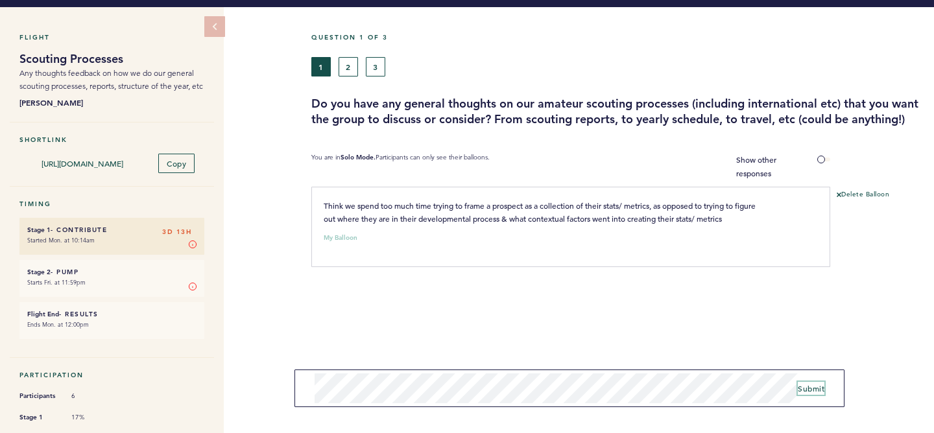
click at [805, 382] on button "Submit" at bounding box center [811, 388] width 27 height 13
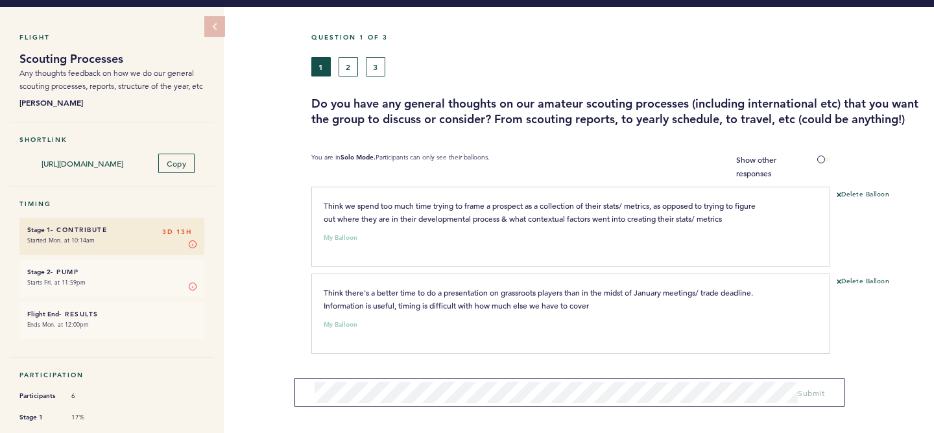
click at [485, 127] on h3 "Do you have any general thoughts on our amateur scouting processes (including i…" at bounding box center [617, 111] width 613 height 31
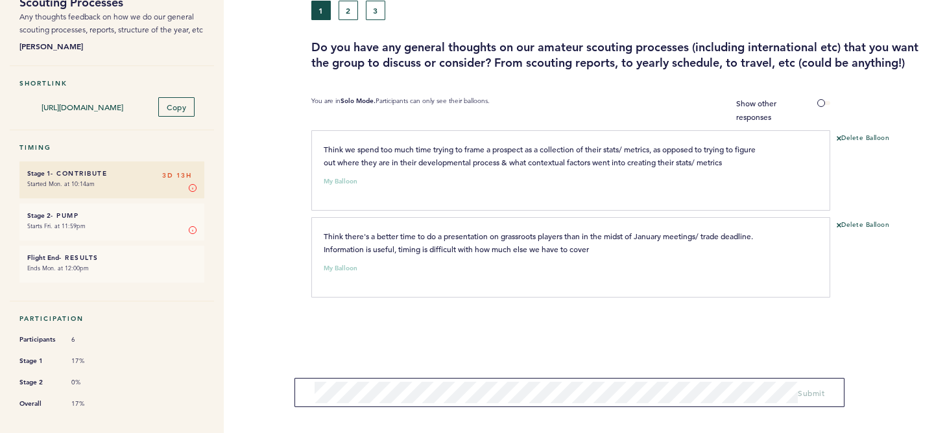
scroll to position [0, 0]
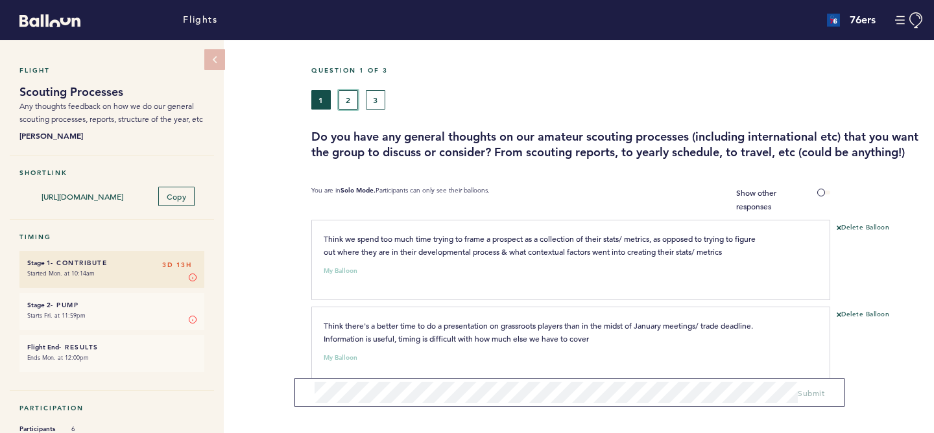
click at [348, 96] on button "2" at bounding box center [348, 99] width 19 height 19
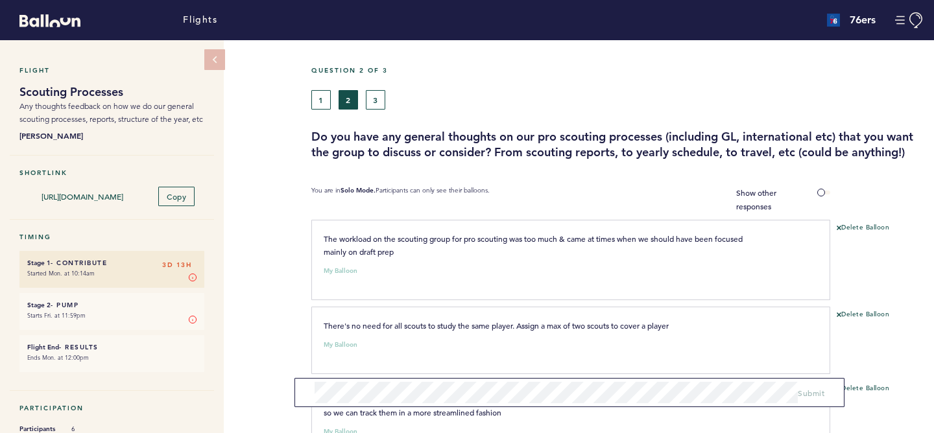
click at [269, 159] on div "Flight Scouting Processes Any thoughts feedback on how we do our general scouti…" at bounding box center [467, 236] width 934 height 393
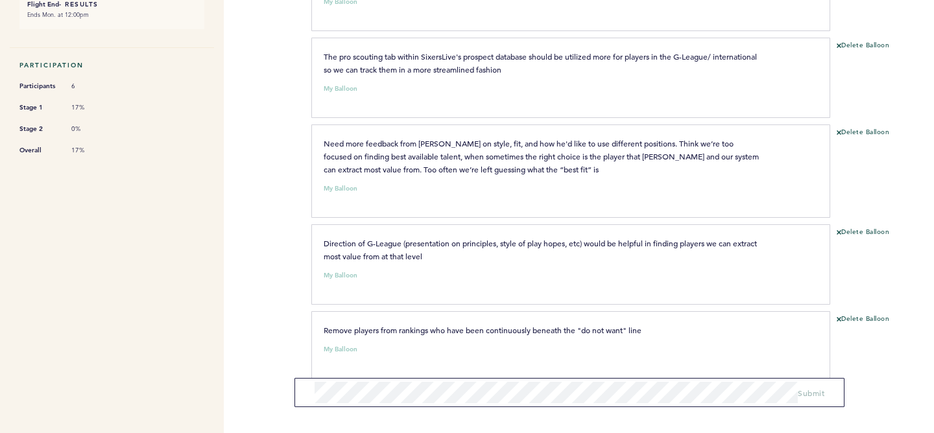
scroll to position [360, 0]
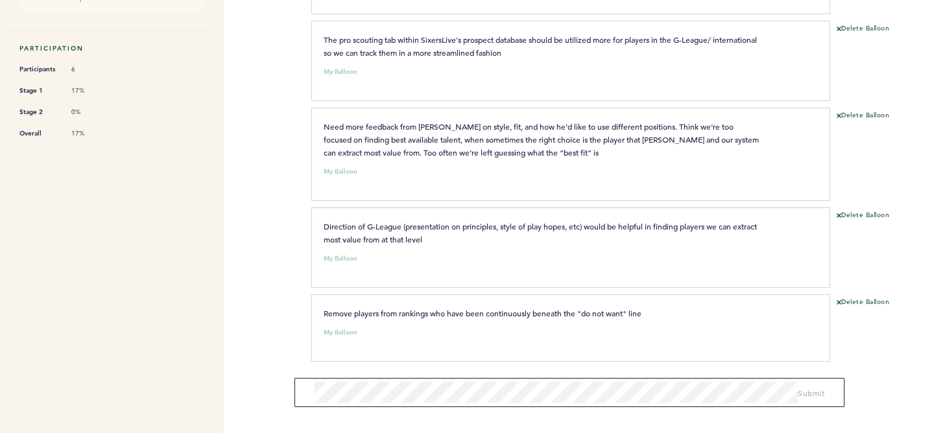
click at [253, 368] on div "Flights 76ers [EMAIL_ADDRESS][DOMAIN_NAME] Team Domain: 76ers Notification Pref…" at bounding box center [467, 216] width 934 height 433
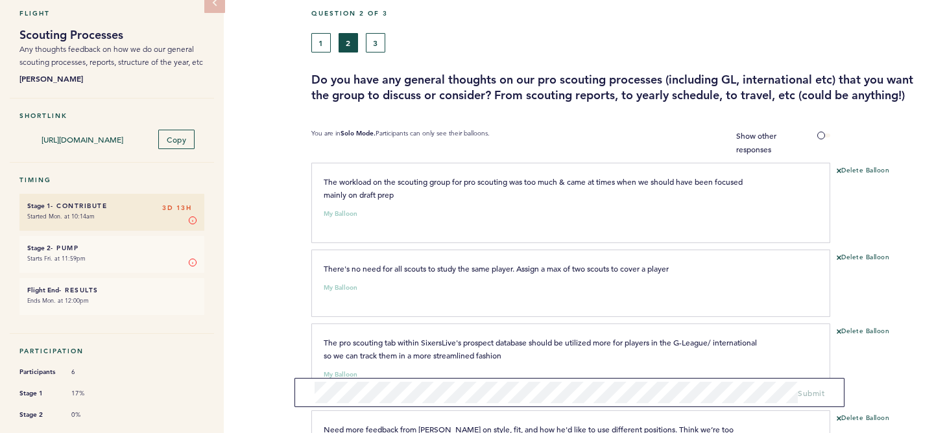
scroll to position [38, 0]
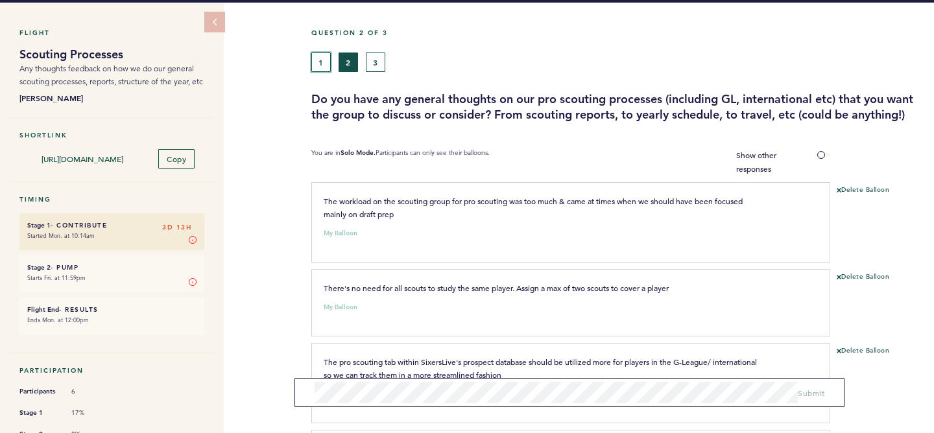
click at [318, 60] on button "1" at bounding box center [320, 62] width 19 height 19
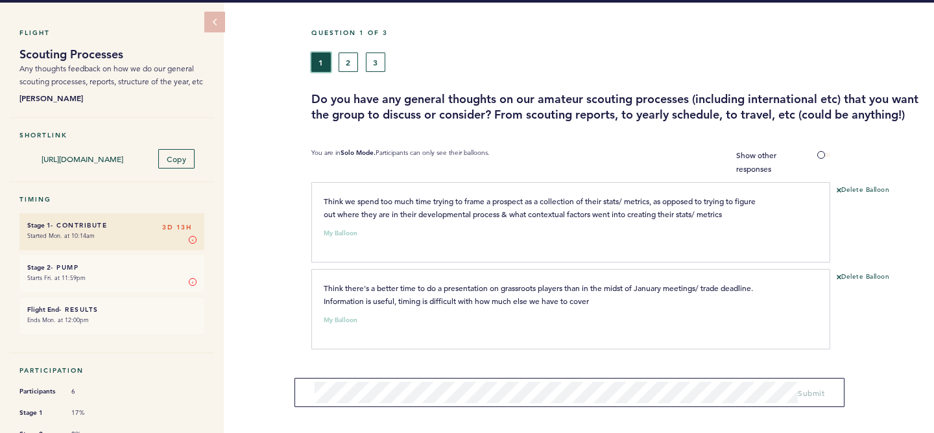
scroll to position [101, 0]
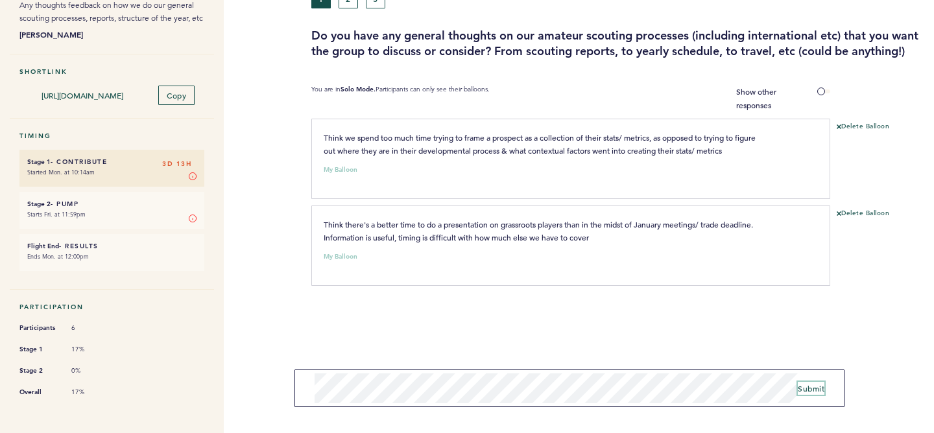
click at [807, 385] on span "Submit" at bounding box center [811, 389] width 27 height 10
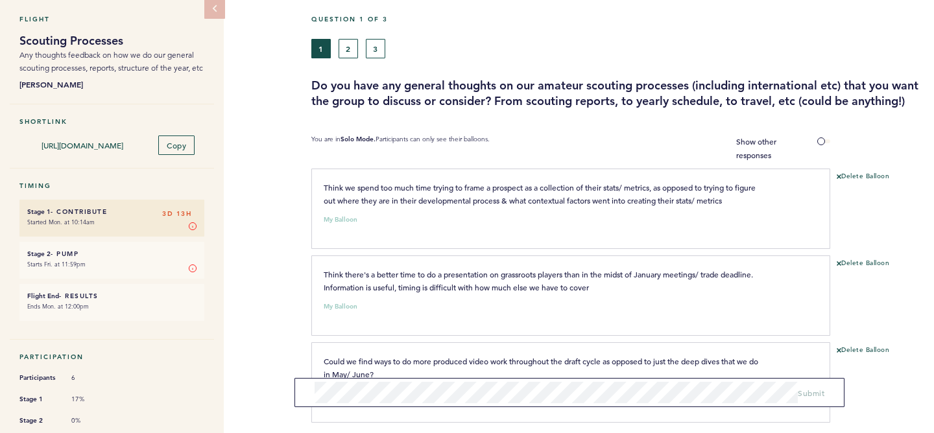
scroll to position [127, 0]
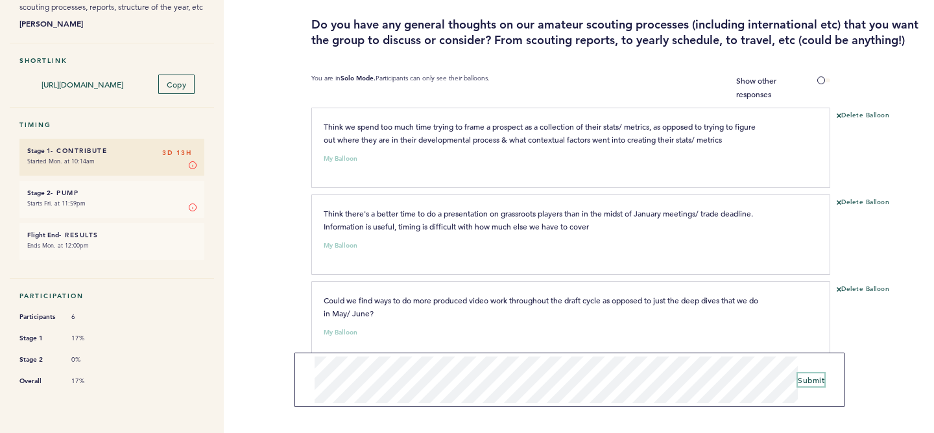
click at [810, 380] on span "Submit" at bounding box center [811, 380] width 27 height 10
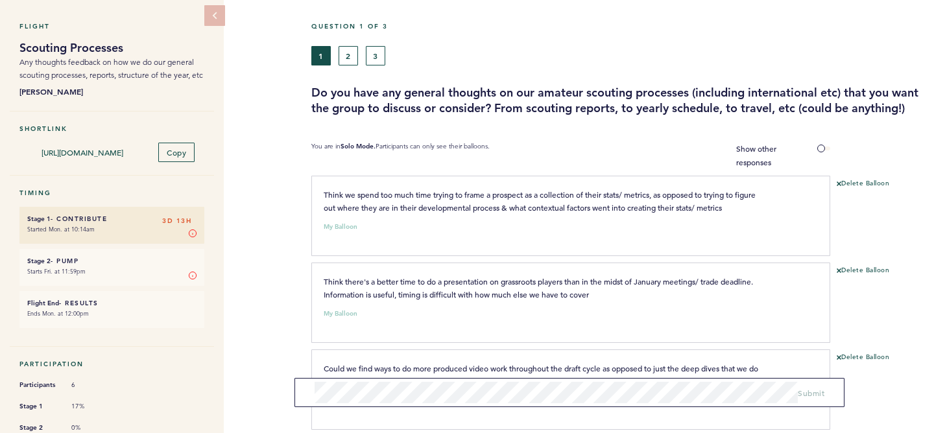
scroll to position [0, 0]
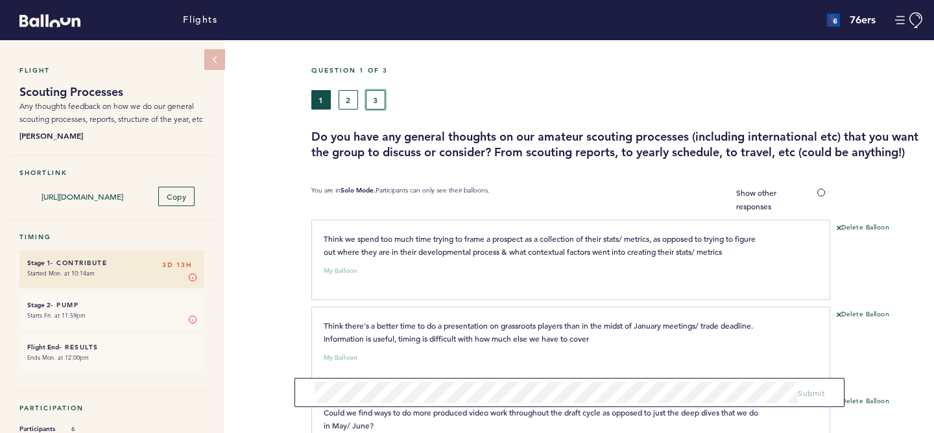
click at [384, 101] on button "3" at bounding box center [375, 99] width 19 height 19
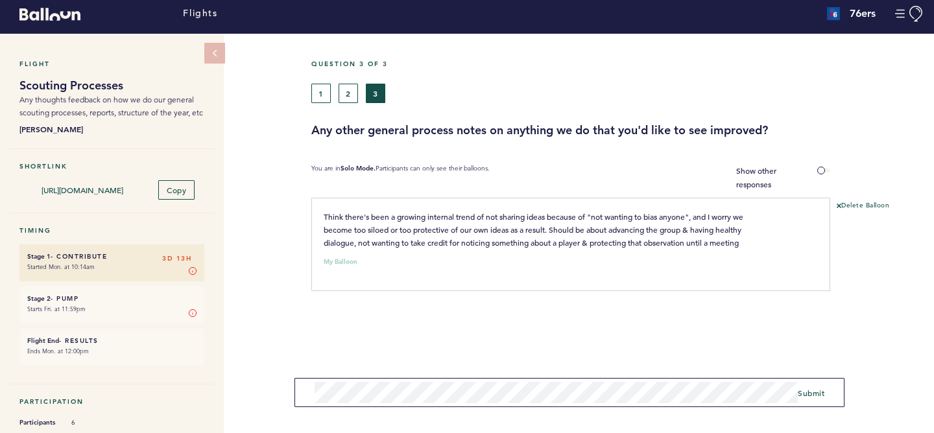
scroll to position [5, 0]
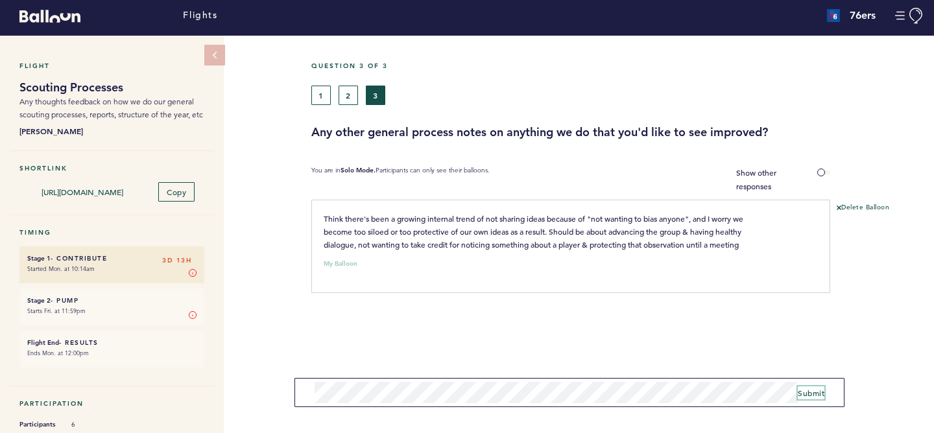
click at [806, 392] on span "Submit" at bounding box center [811, 393] width 27 height 10
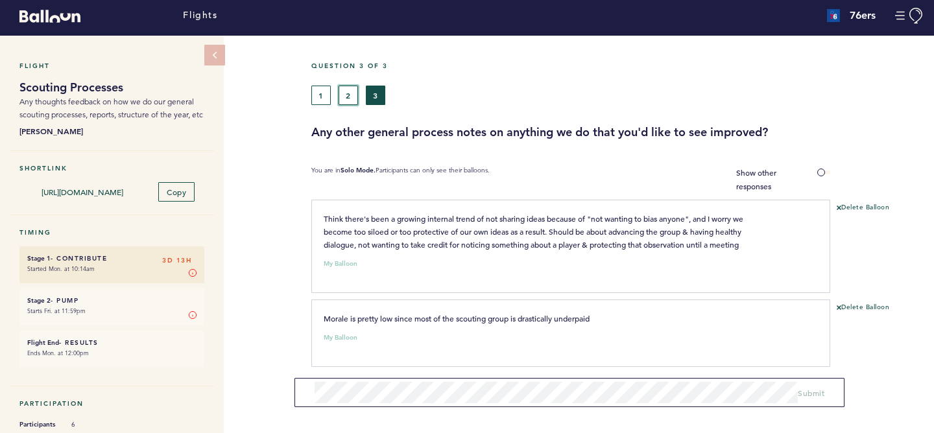
click at [346, 94] on button "2" at bounding box center [348, 95] width 19 height 19
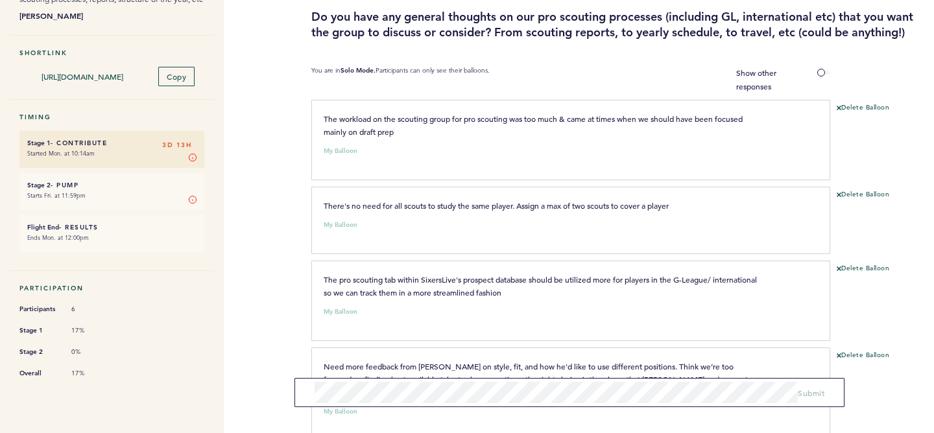
scroll to position [360, 0]
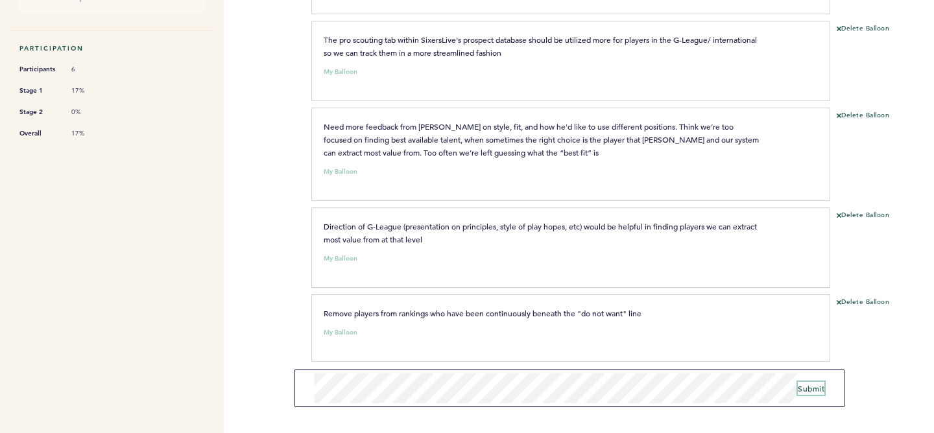
click at [807, 391] on span "Submit" at bounding box center [811, 389] width 27 height 10
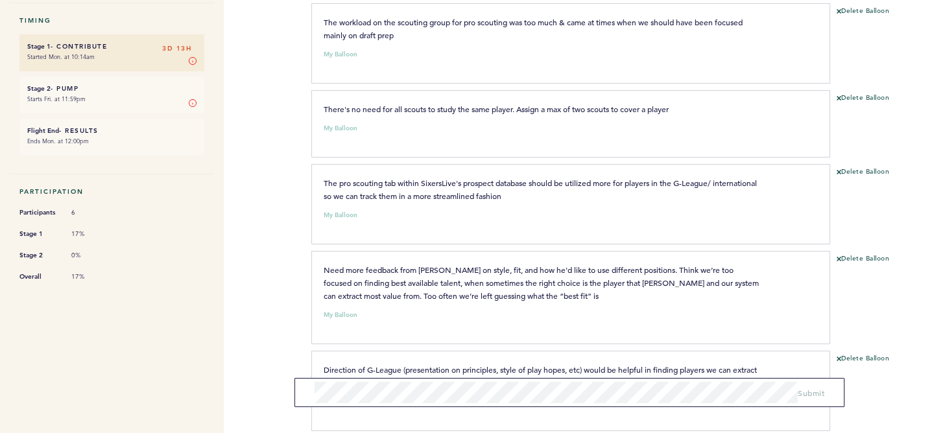
scroll to position [0, 0]
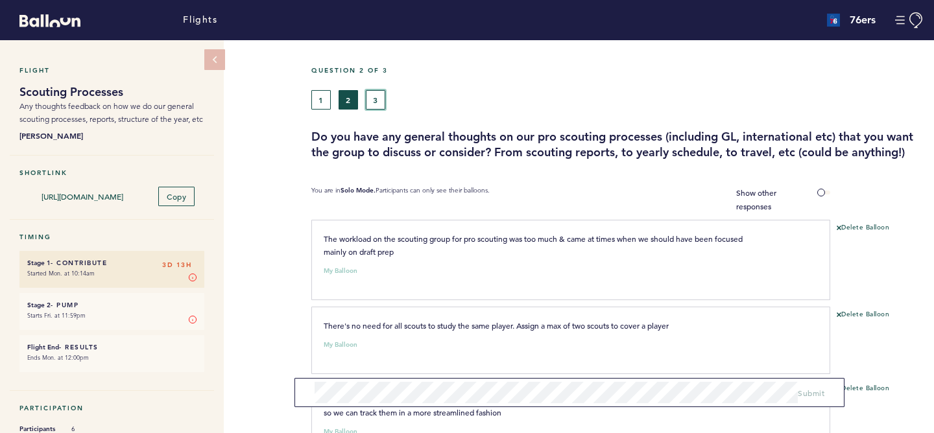
click at [378, 97] on button "3" at bounding box center [375, 99] width 19 height 19
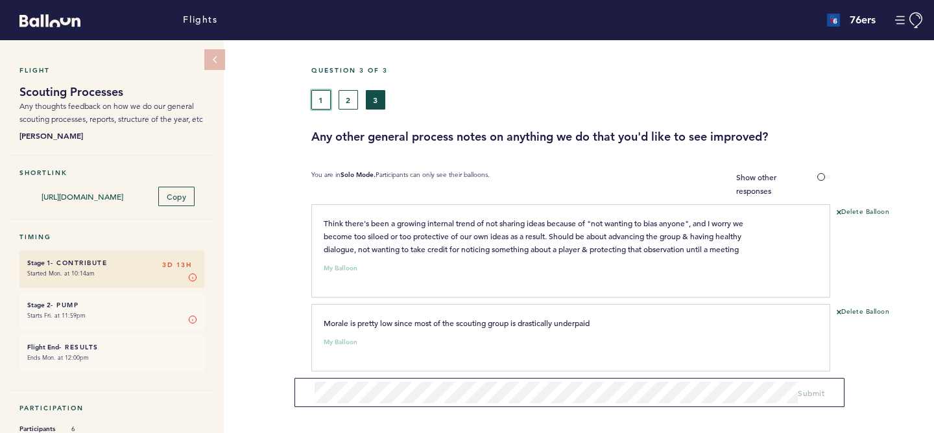
click at [318, 101] on button "1" at bounding box center [320, 99] width 19 height 19
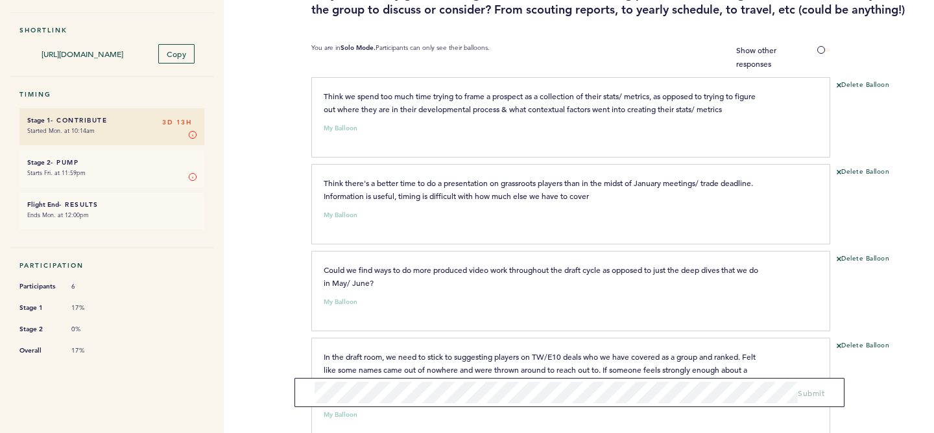
scroll to position [142, 0]
click at [395, 115] on span "Think we spend too much time trying to frame a prospect as a collection of thei…" at bounding box center [541, 102] width 434 height 23
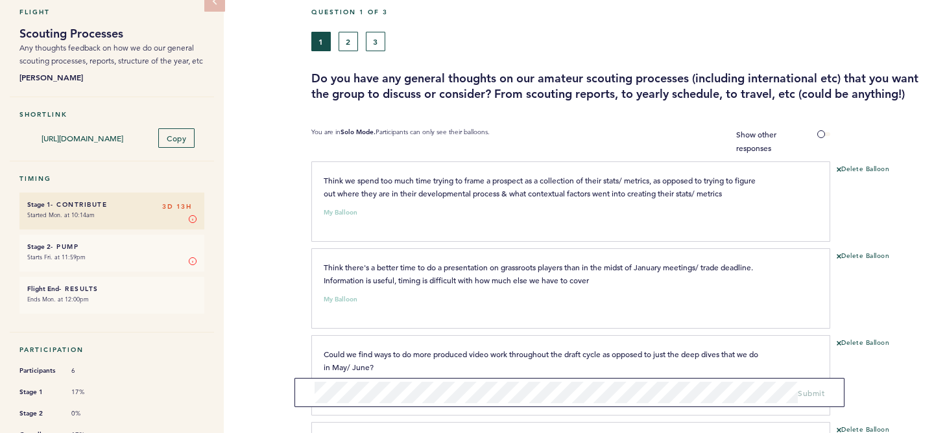
scroll to position [0, 0]
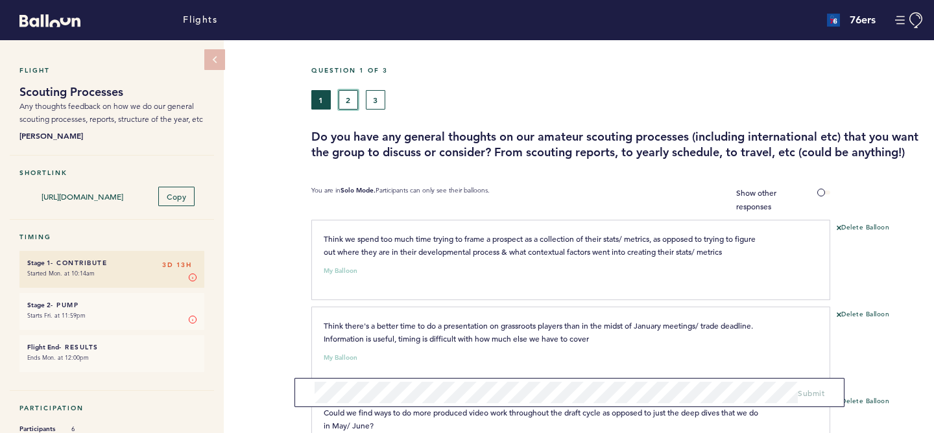
click at [350, 101] on button "2" at bounding box center [348, 99] width 19 height 19
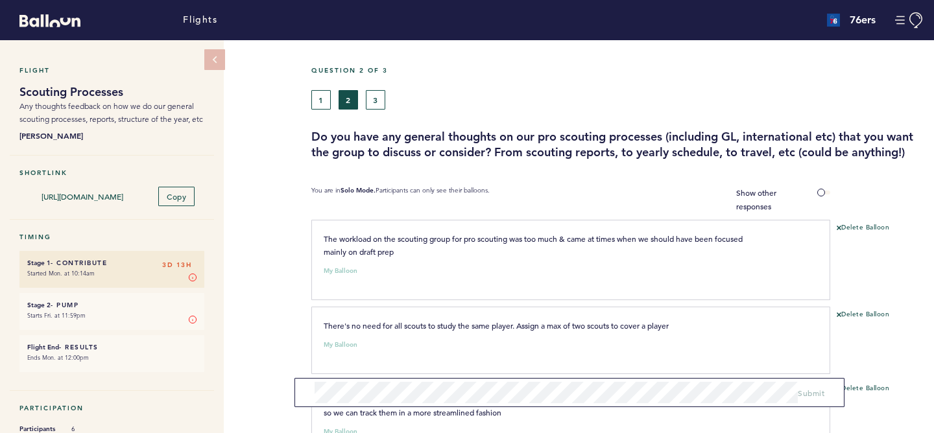
click at [292, 203] on div "Flight Scouting Processes Any thoughts feedback on how we do our general scouti…" at bounding box center [467, 236] width 934 height 393
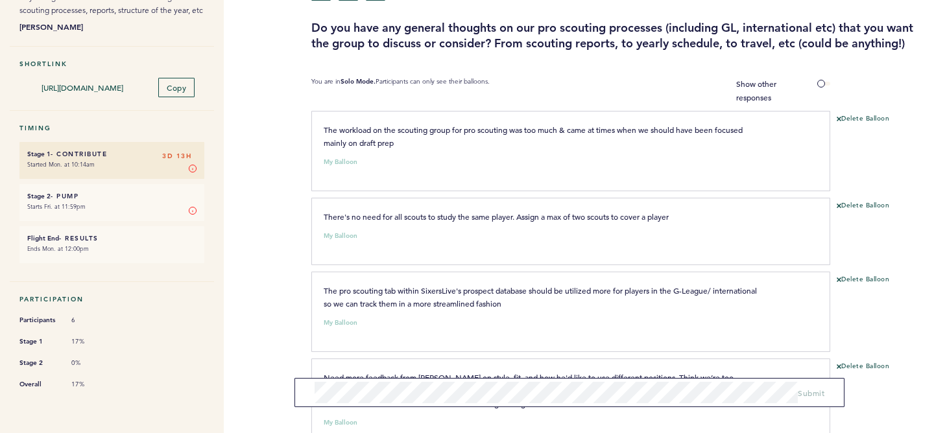
scroll to position [447, 0]
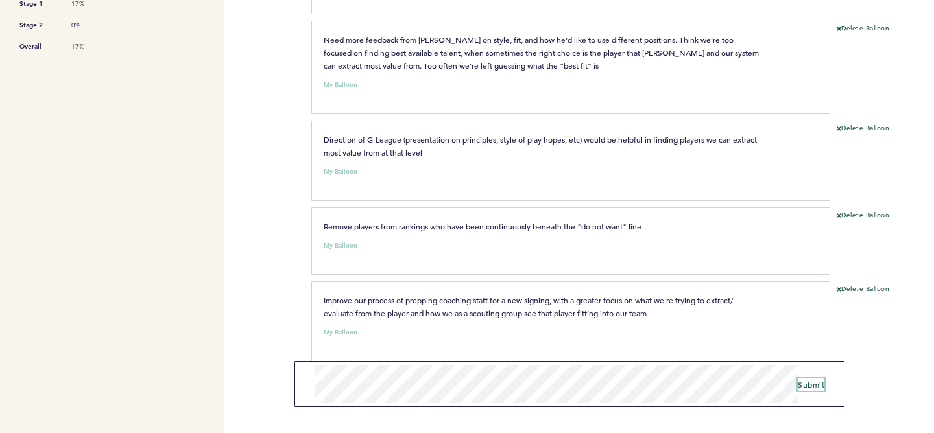
click at [811, 386] on span "Submit" at bounding box center [811, 385] width 27 height 10
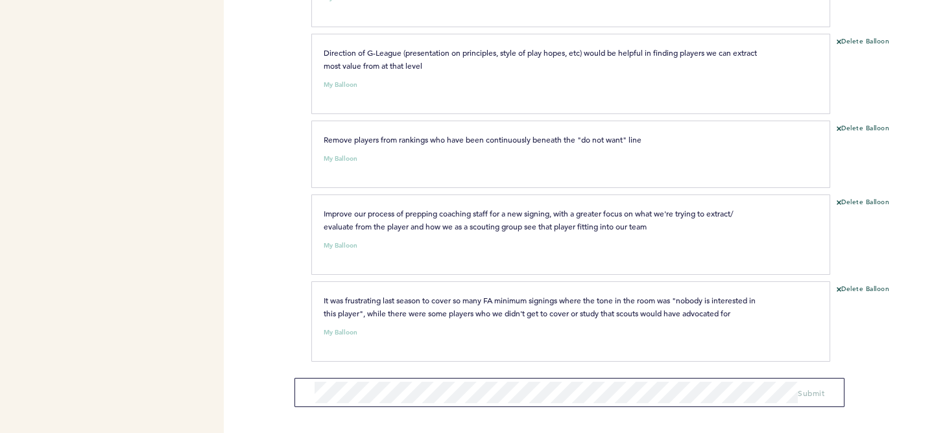
scroll to position [0, 0]
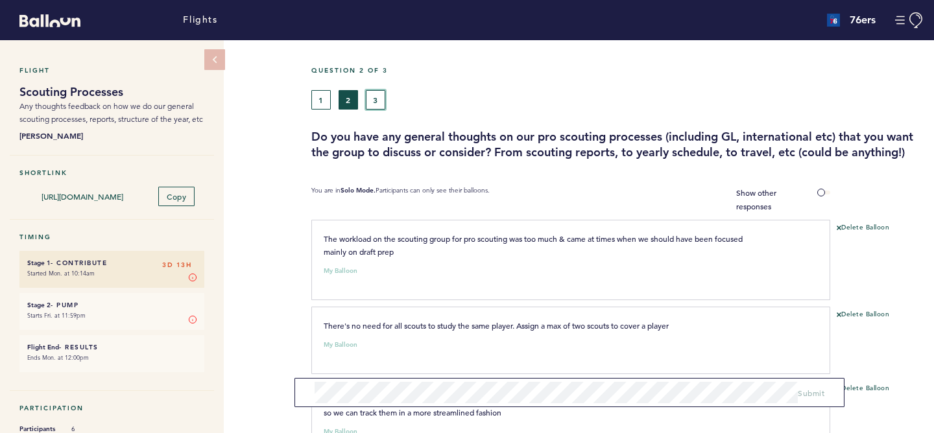
click at [375, 101] on button "3" at bounding box center [375, 99] width 19 height 19
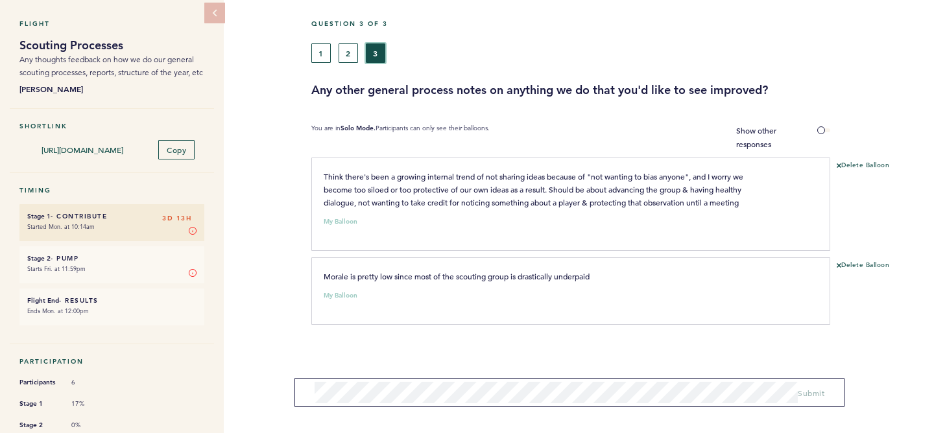
scroll to position [101, 0]
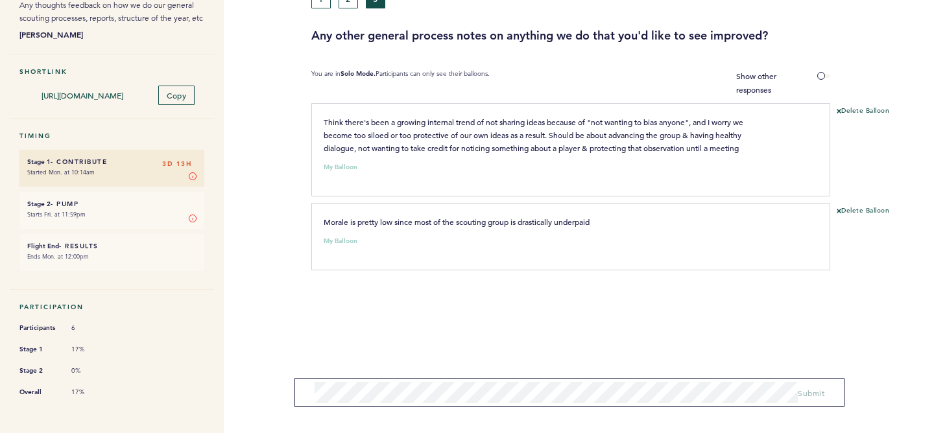
click at [422, 350] on div "Question 3 of 3 1 2 3 Any other general process notes on anything we do that yo…" at bounding box center [622, 189] width 623 height 500
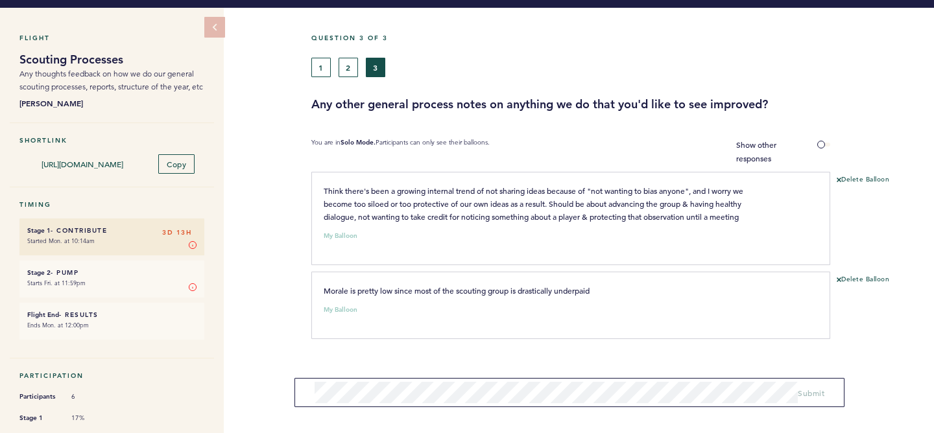
scroll to position [0, 0]
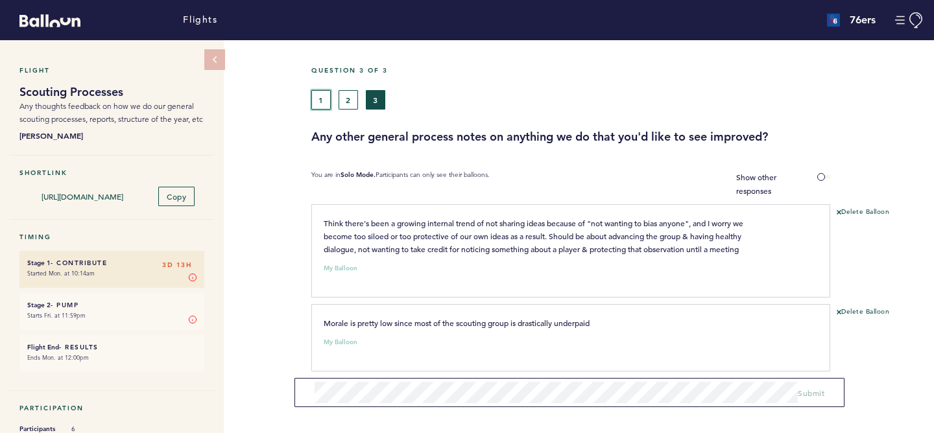
click at [317, 98] on button "1" at bounding box center [320, 99] width 19 height 19
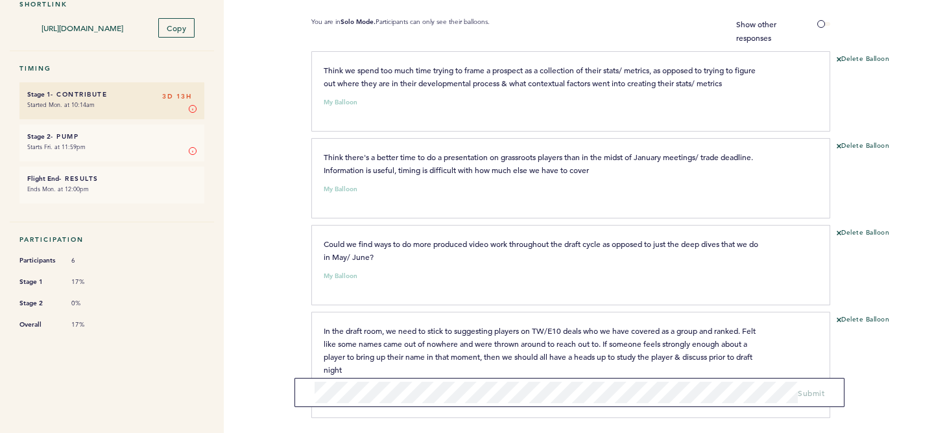
scroll to position [177, 0]
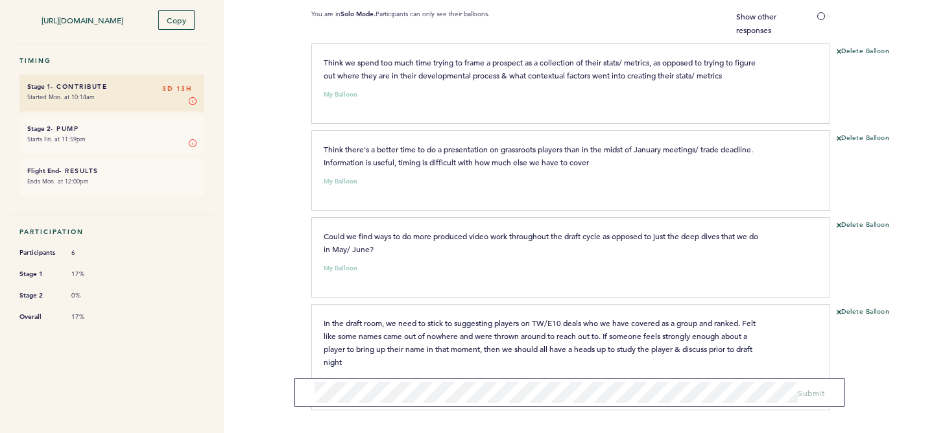
click at [274, 321] on div "Flights 76ers [EMAIL_ADDRESS][DOMAIN_NAME] Team Domain: 76ers Notification Pref…" at bounding box center [467, 216] width 934 height 433
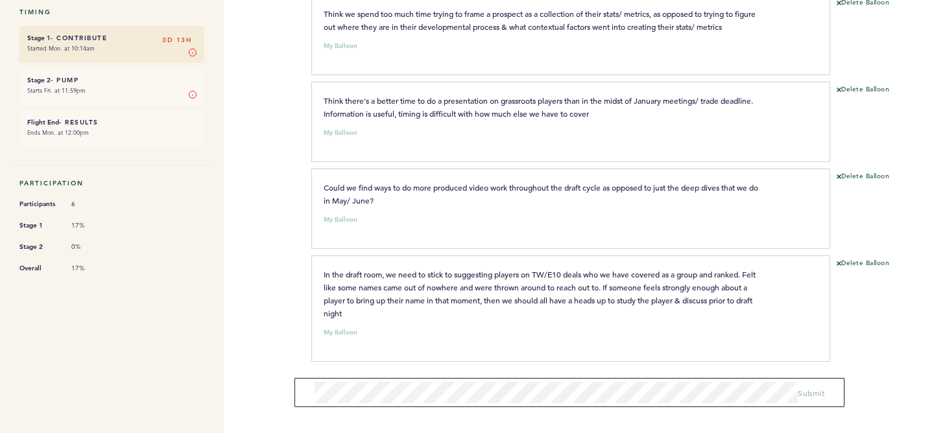
scroll to position [0, 0]
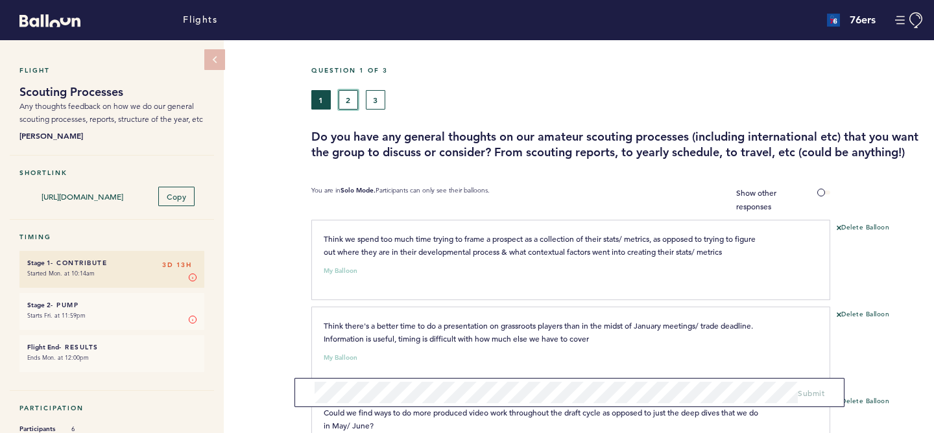
click at [348, 103] on button "2" at bounding box center [348, 99] width 19 height 19
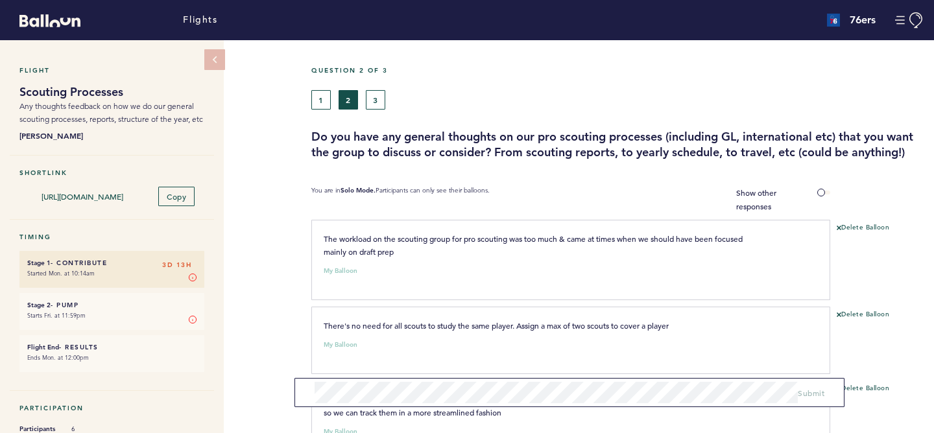
click at [290, 294] on div "Flight Scouting Processes Any thoughts feedback on how we do our general scouti…" at bounding box center [467, 236] width 934 height 393
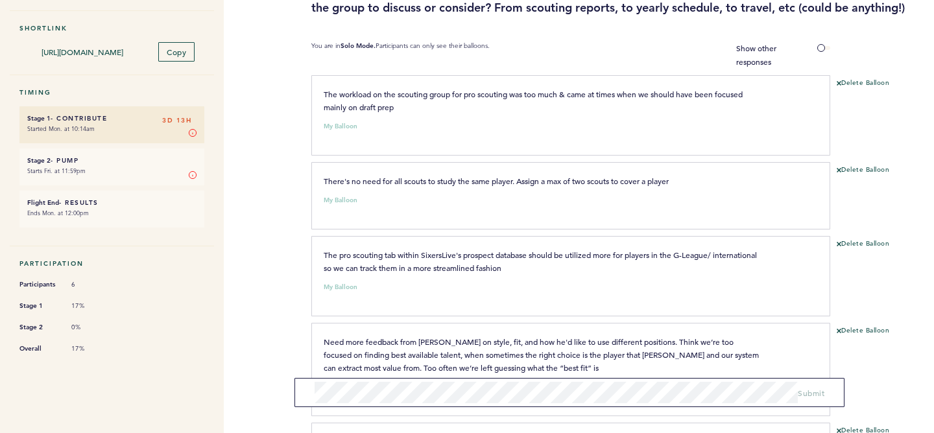
scroll to position [535, 0]
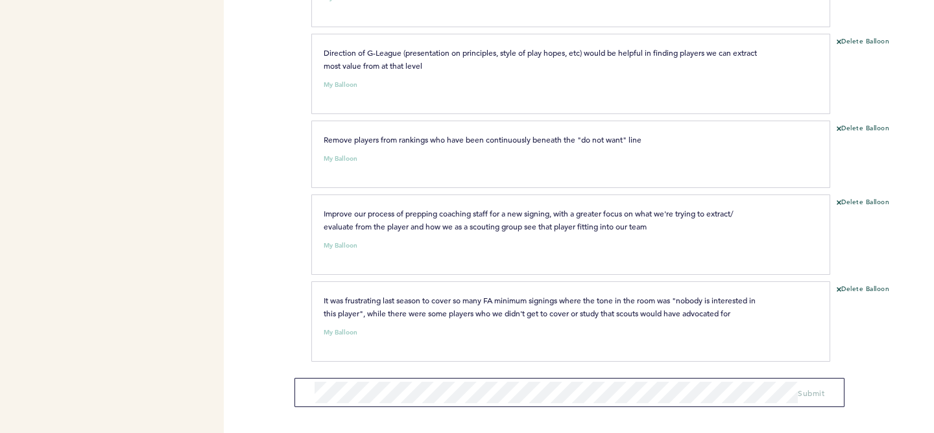
click at [283, 322] on div "Flights 76ers [EMAIL_ADDRESS][DOMAIN_NAME] Team Domain: 76ers Notification Pref…" at bounding box center [467, 216] width 934 height 433
click at [258, 382] on div "Flights 76ers [EMAIL_ADDRESS][DOMAIN_NAME] Team Domain: 76ers Notification Pref…" at bounding box center [467, 216] width 934 height 433
click at [284, 319] on div "Flights 76ers [EMAIL_ADDRESS][DOMAIN_NAME] Team Domain: 76ers Notification Pref…" at bounding box center [467, 216] width 934 height 433
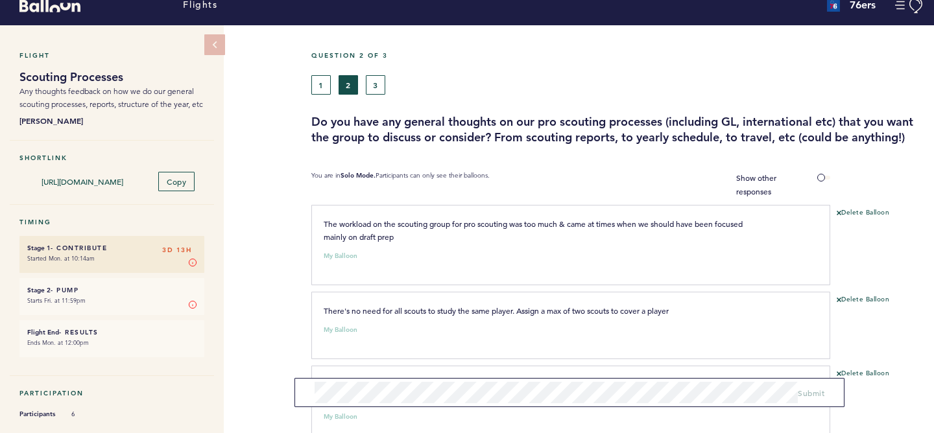
scroll to position [2, 0]
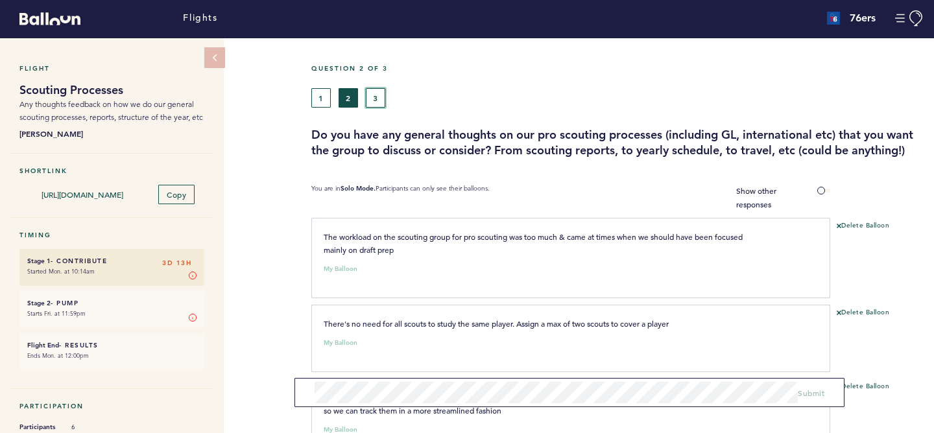
click at [377, 93] on button "3" at bounding box center [375, 97] width 19 height 19
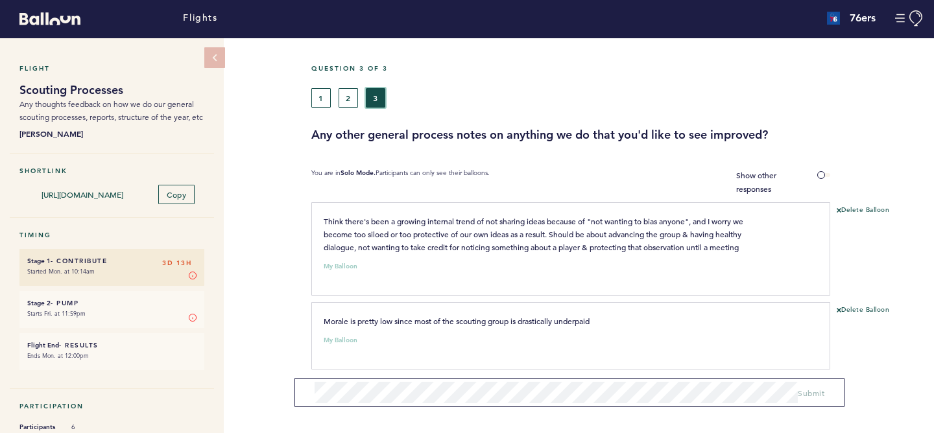
scroll to position [101, 0]
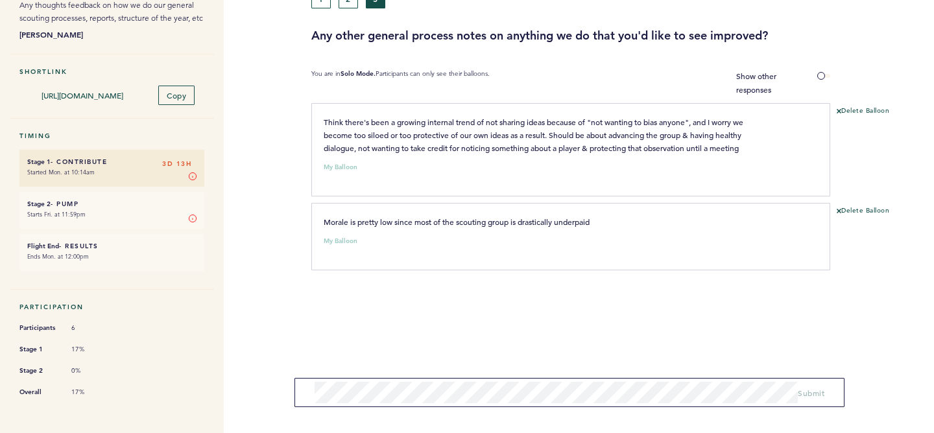
click at [464, 324] on section "Think there's been a growing internal trend of not sharing ideas because of "no…" at bounding box center [622, 222] width 623 height 239
click at [291, 195] on div "Flight Scouting Processes Any thoughts feedback on how we do our general scouti…" at bounding box center [467, 135] width 934 height 393
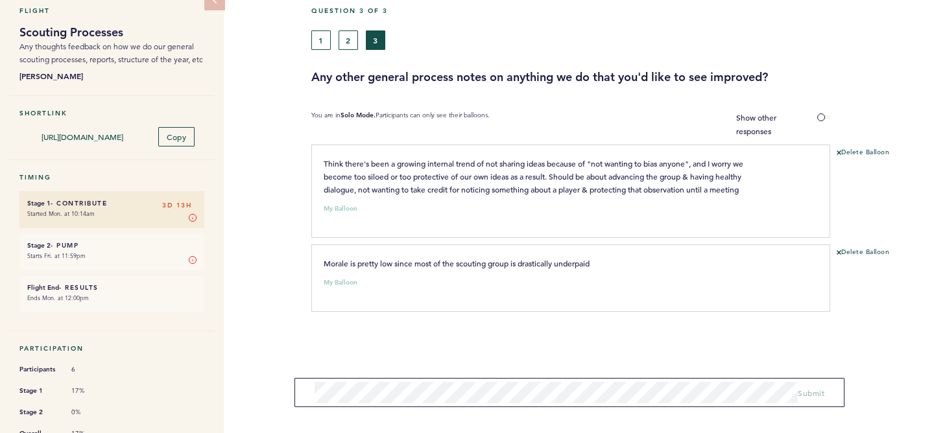
scroll to position [47, 0]
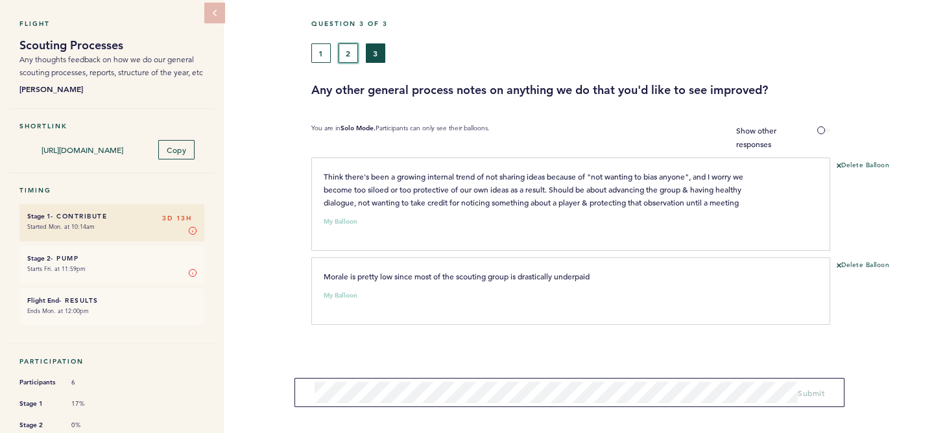
click at [344, 57] on button "2" at bounding box center [348, 52] width 19 height 19
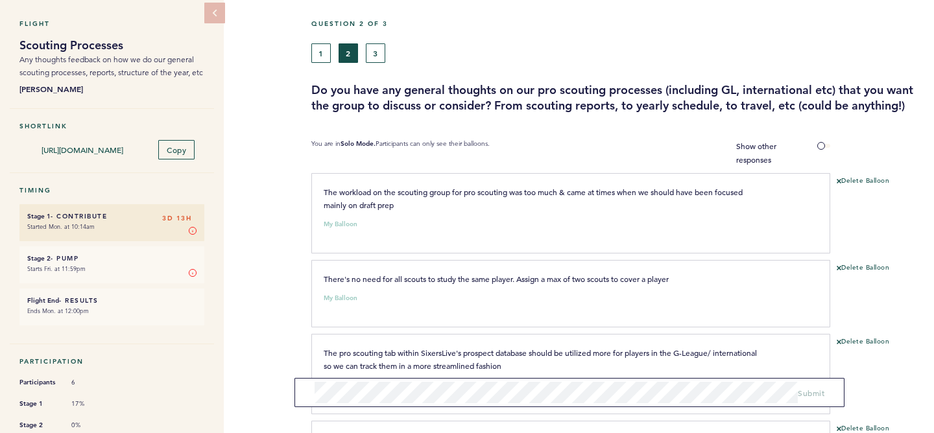
click at [276, 160] on div "Flight Scouting Processes Any thoughts feedback on how we do our general scouti…" at bounding box center [467, 190] width 934 height 393
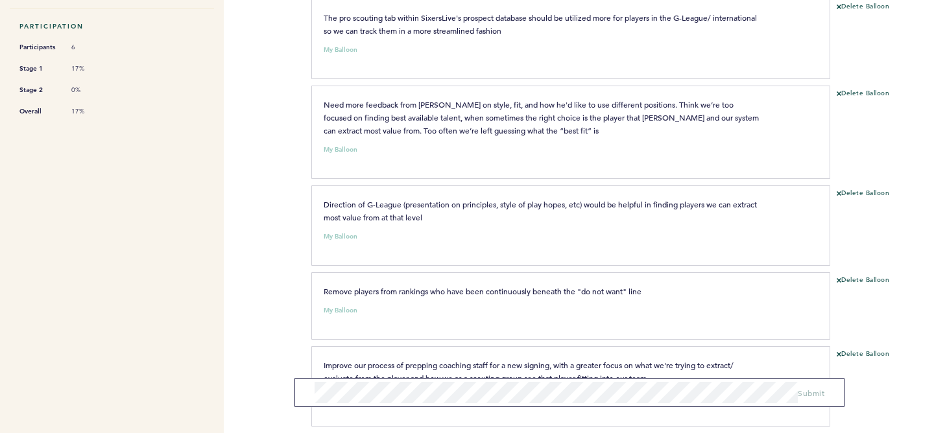
scroll to position [535, 0]
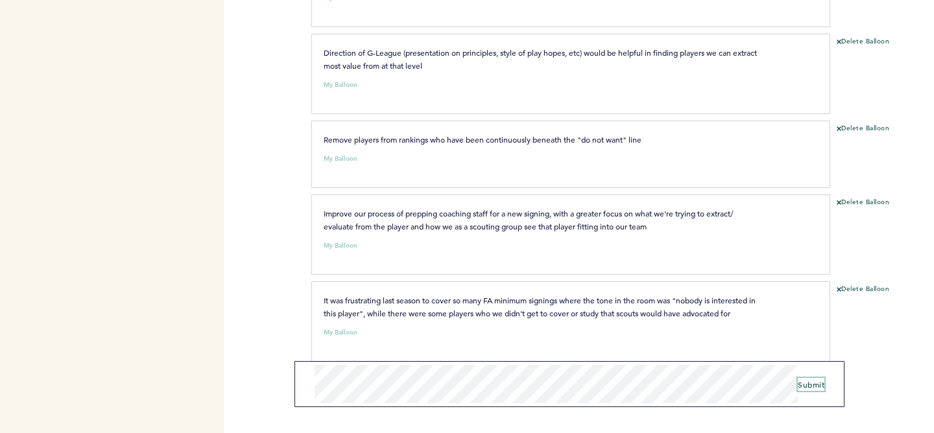
click at [806, 386] on span "Submit" at bounding box center [811, 385] width 27 height 10
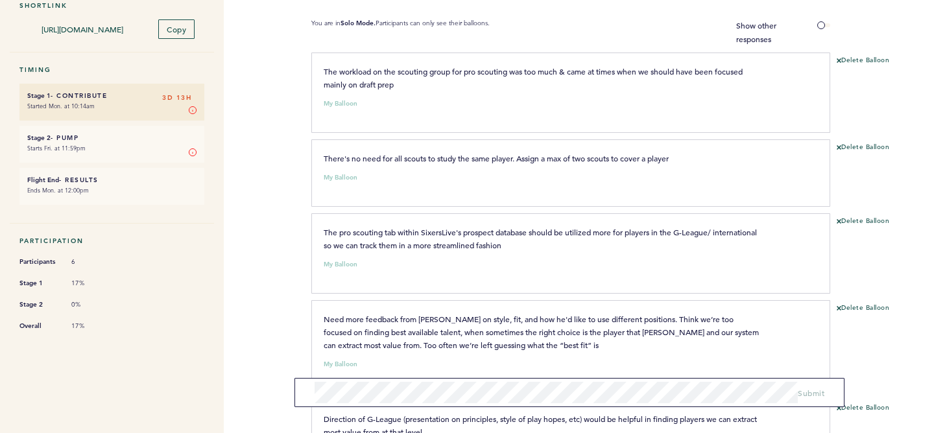
scroll to position [0, 0]
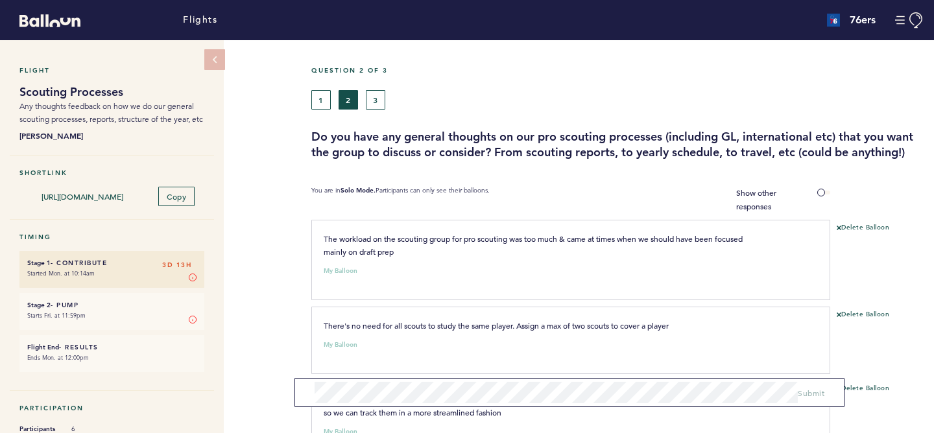
click at [274, 173] on div "Flight Scouting Processes Any thoughts feedback on how we do our general scouti…" at bounding box center [467, 236] width 934 height 393
click at [372, 94] on button "3" at bounding box center [375, 99] width 19 height 19
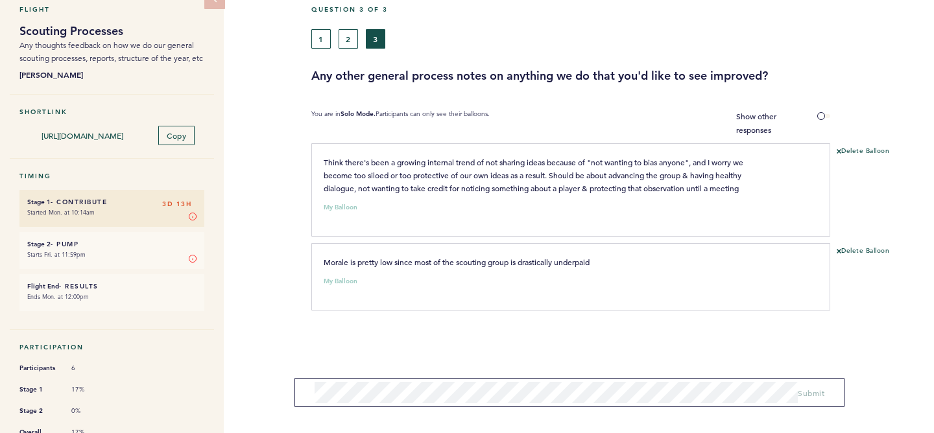
scroll to position [20, 0]
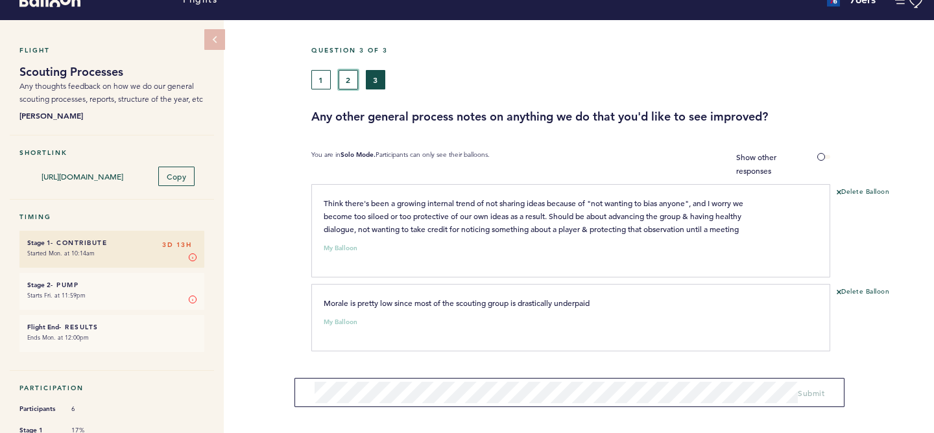
click at [344, 80] on button "2" at bounding box center [348, 79] width 19 height 19
